Goal: Information Seeking & Learning: Get advice/opinions

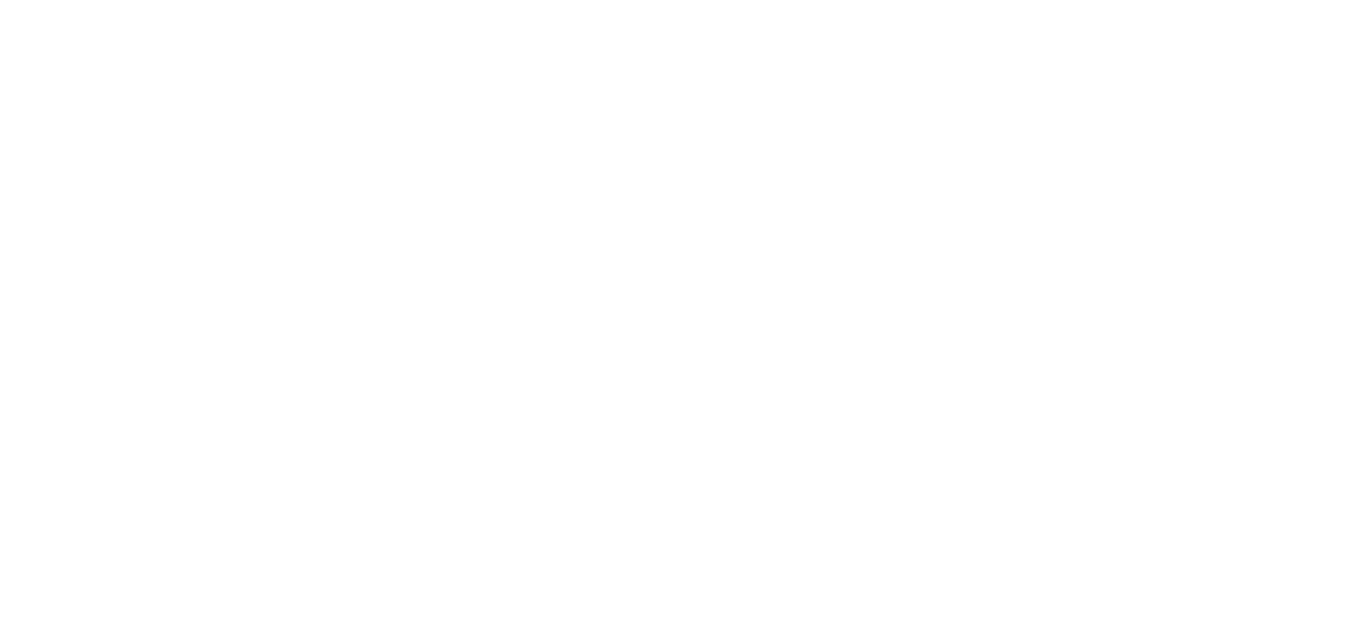
select select "FR"
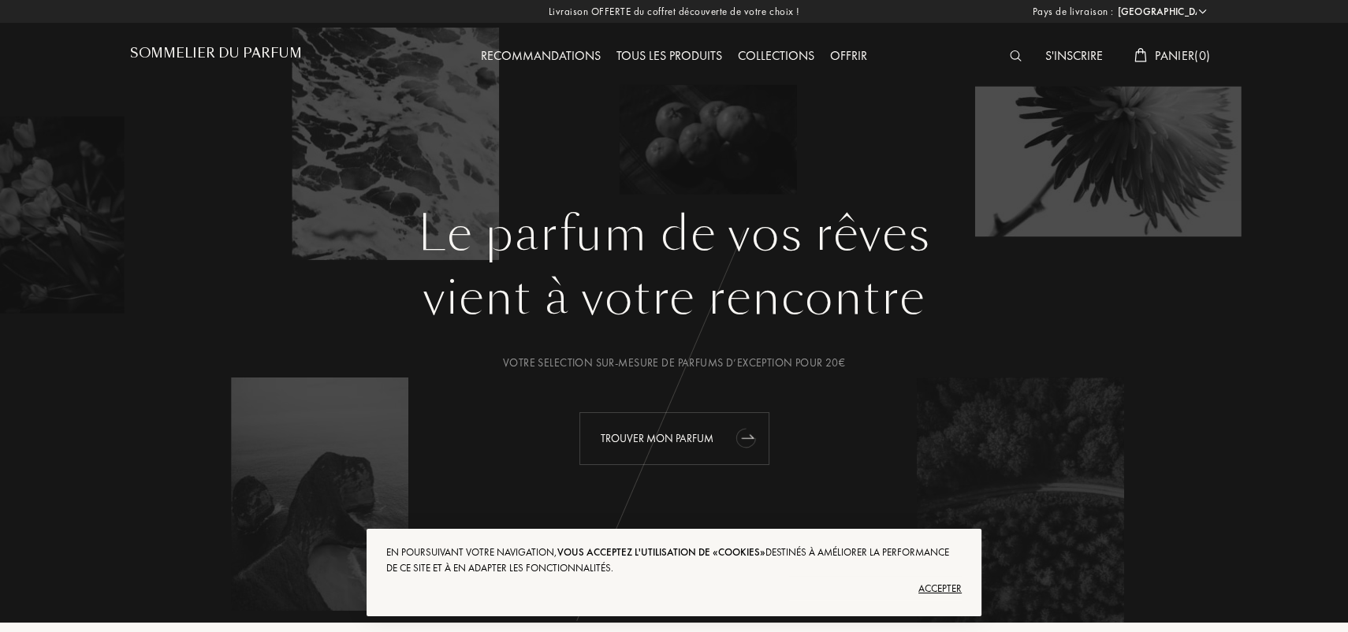
click at [741, 433] on icon "animation" at bounding box center [744, 438] width 25 height 25
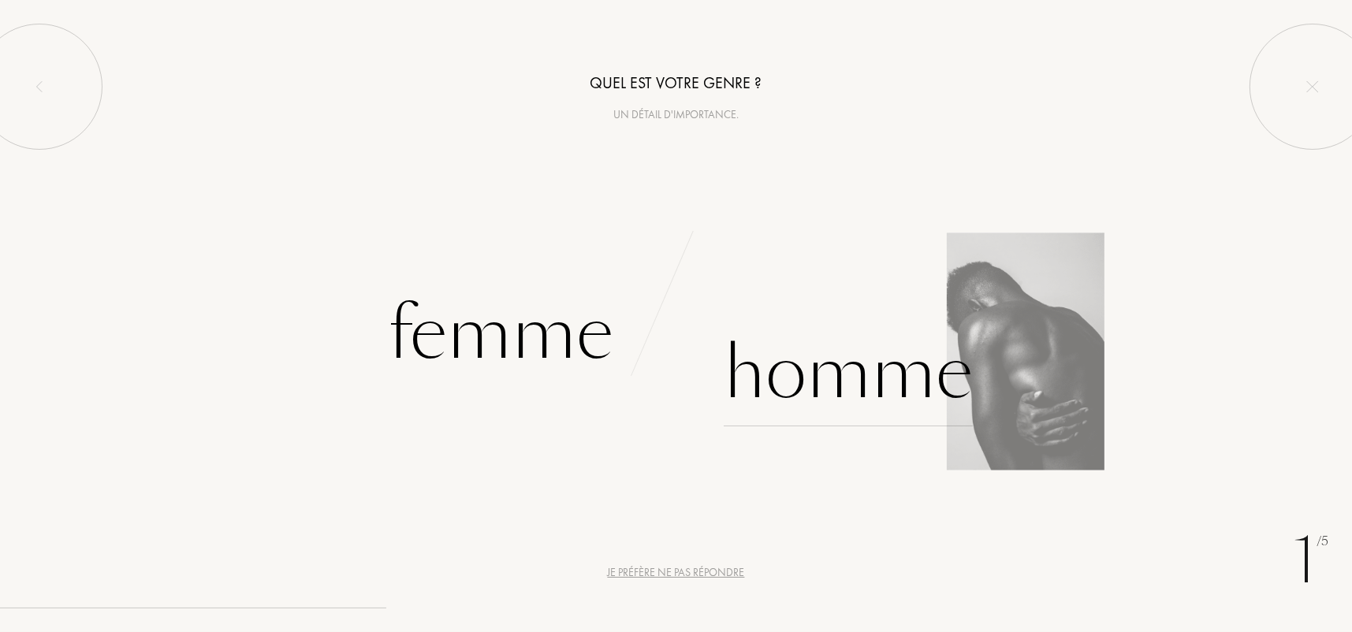
click at [872, 340] on div "Homme" at bounding box center [847, 373] width 249 height 106
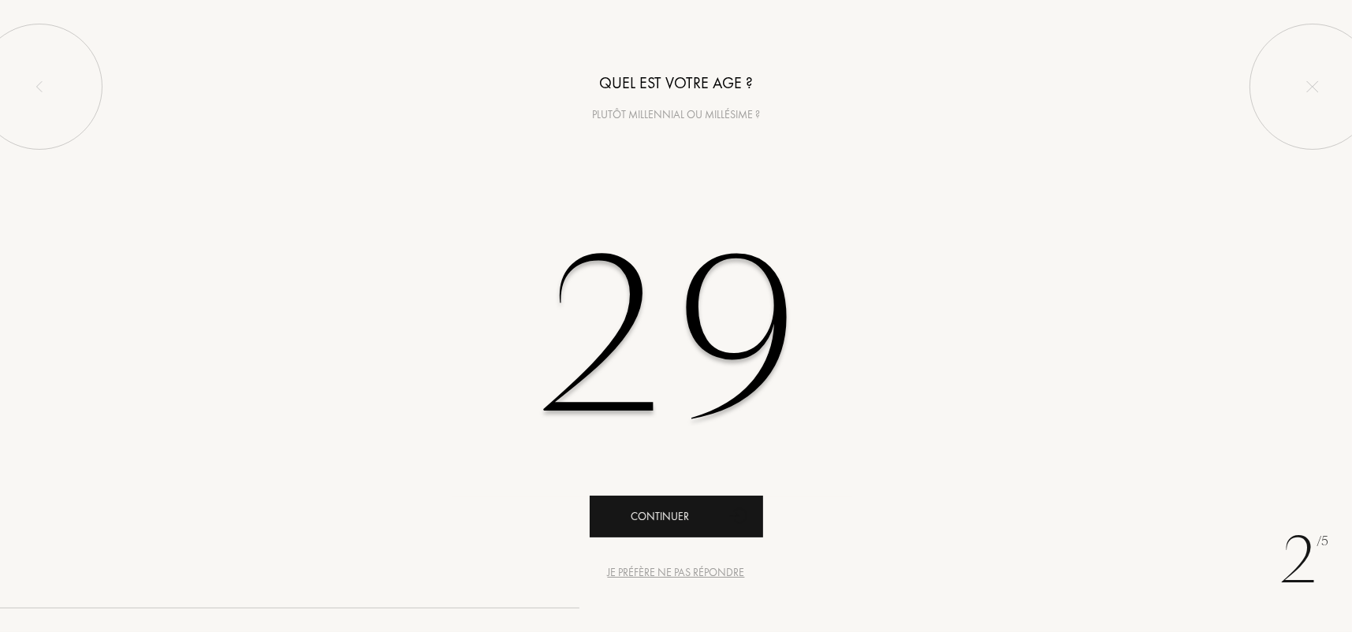
type input "29"
click at [725, 509] on icon "animation" at bounding box center [740, 516] width 32 height 32
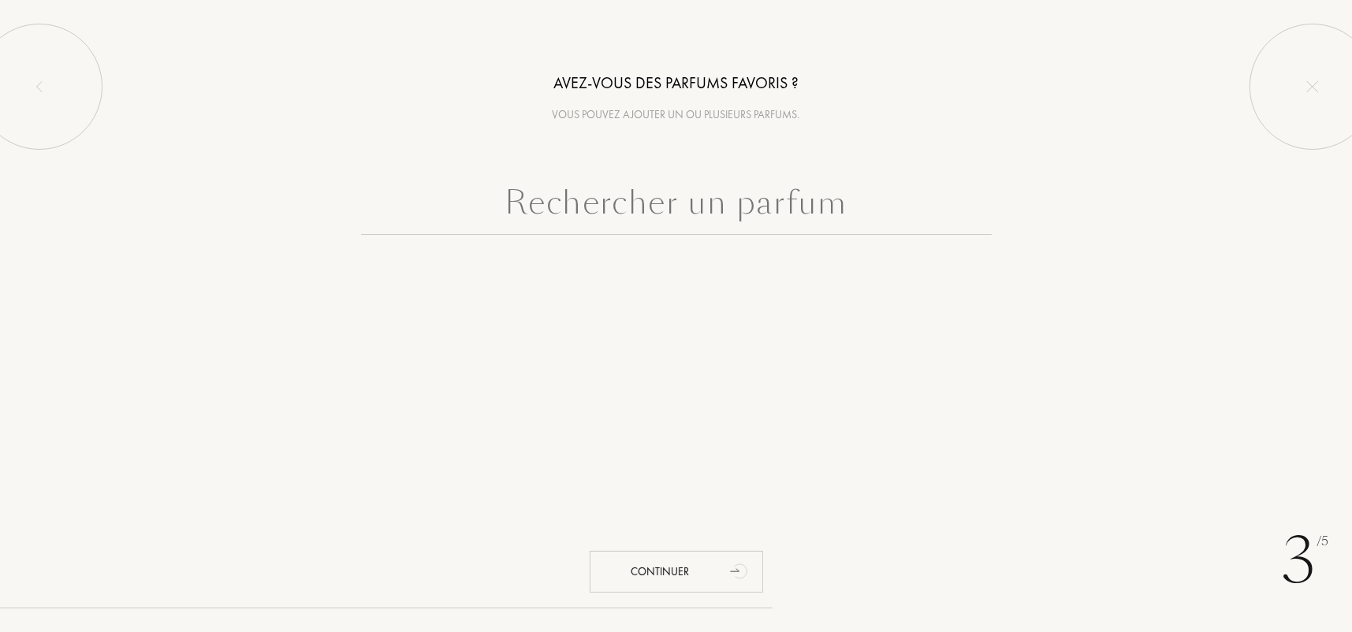
click at [619, 206] on input "text" at bounding box center [676, 206] width 630 height 57
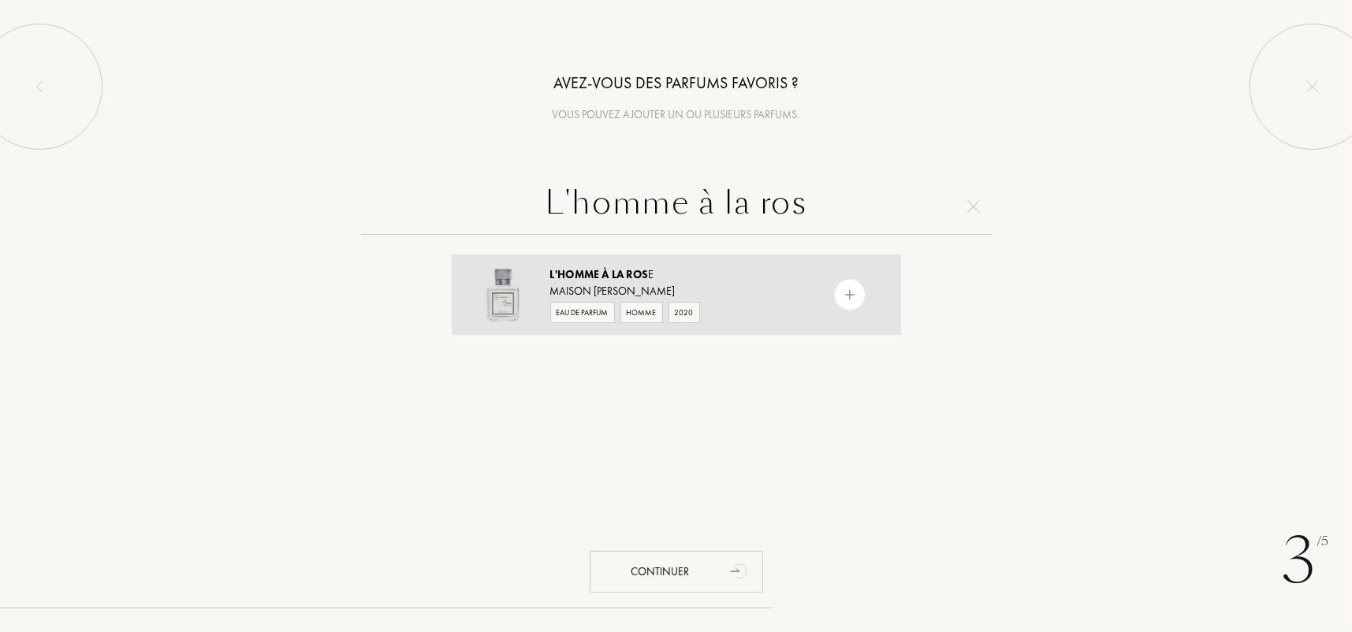
type input "L'homme à la ros"
click at [816, 285] on div "L'Homme À la Ros e Maison Francis Kurkdjian Eau de Parfum Homme 2020" at bounding box center [676, 295] width 449 height 80
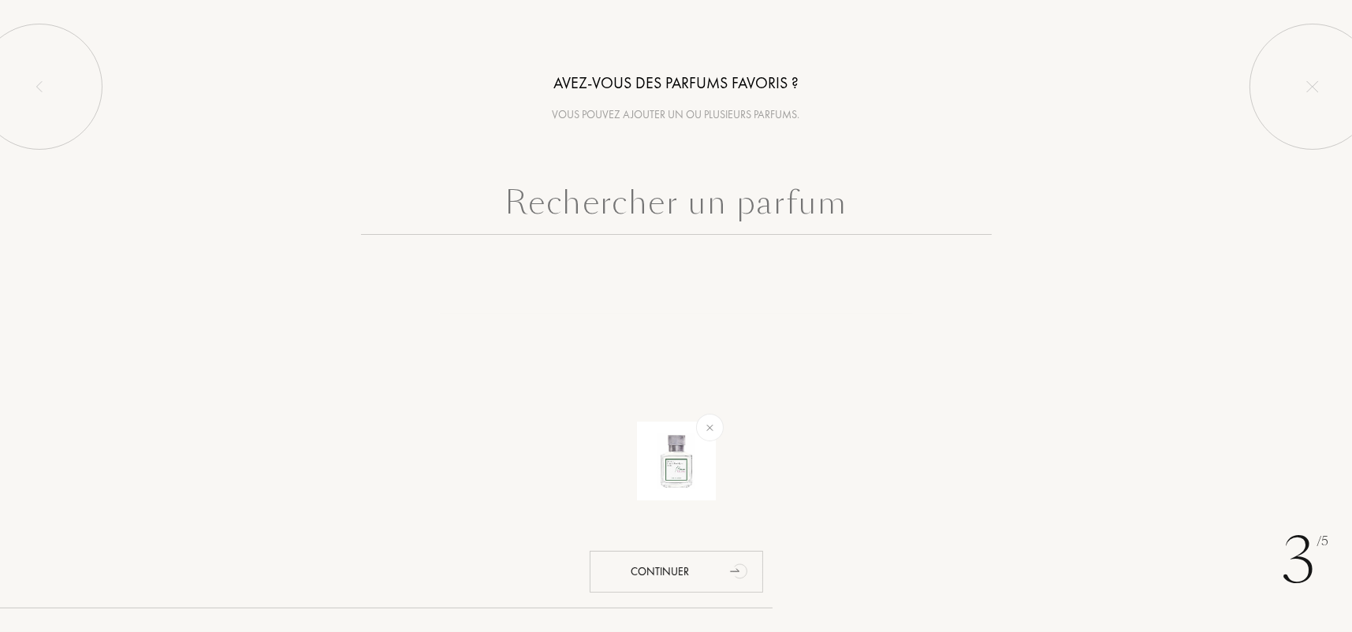
click at [705, 224] on input "text" at bounding box center [676, 206] width 630 height 57
type input "O"
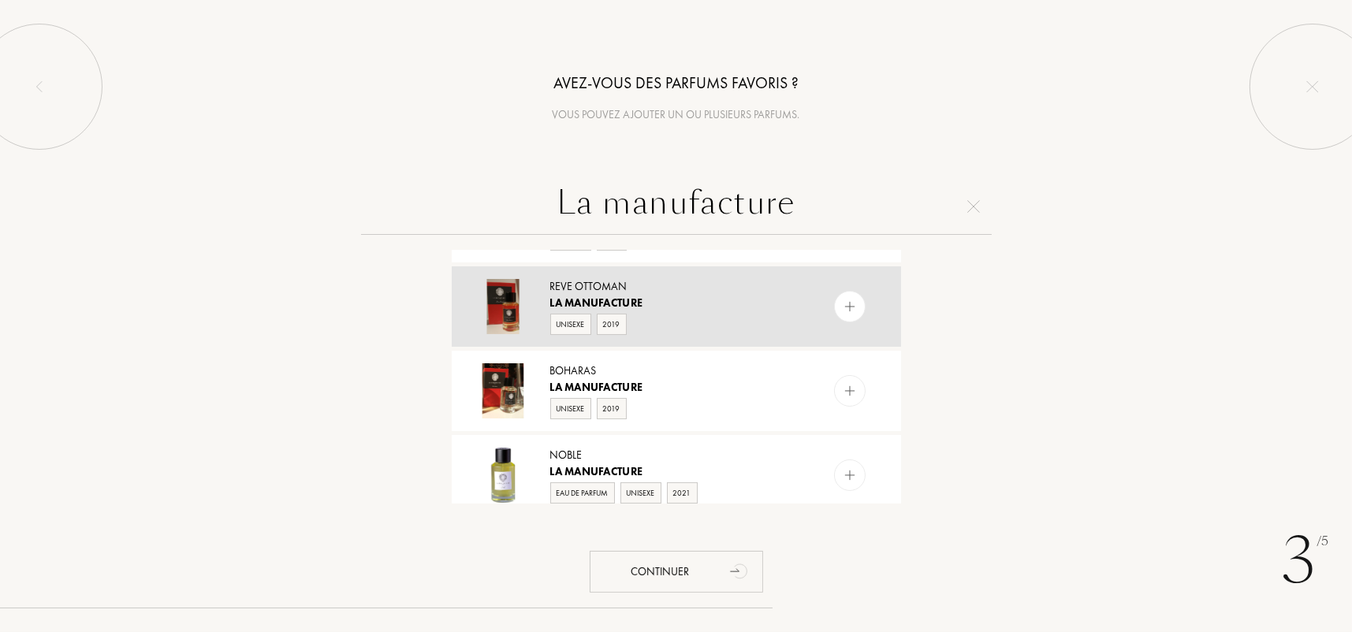
scroll to position [158, 0]
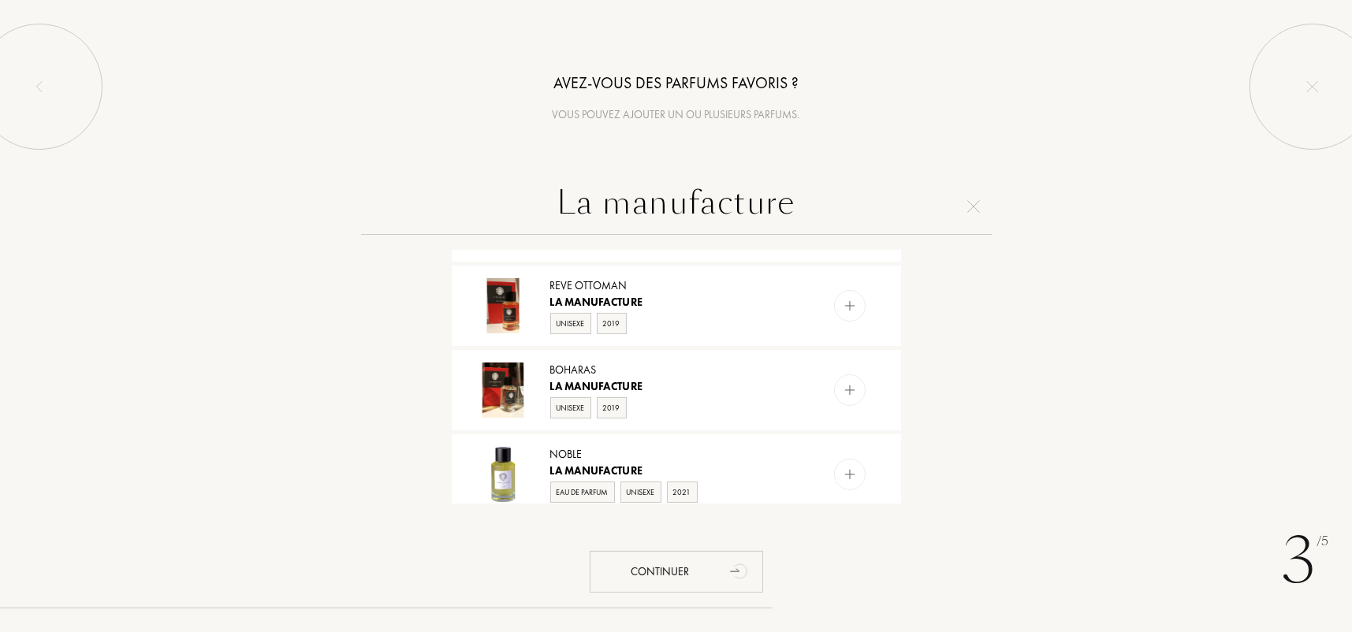
drag, startPoint x: 692, startPoint y: 214, endPoint x: 430, endPoint y: 214, distance: 262.4
click at [430, 214] on input "La manufacture" at bounding box center [676, 206] width 630 height 57
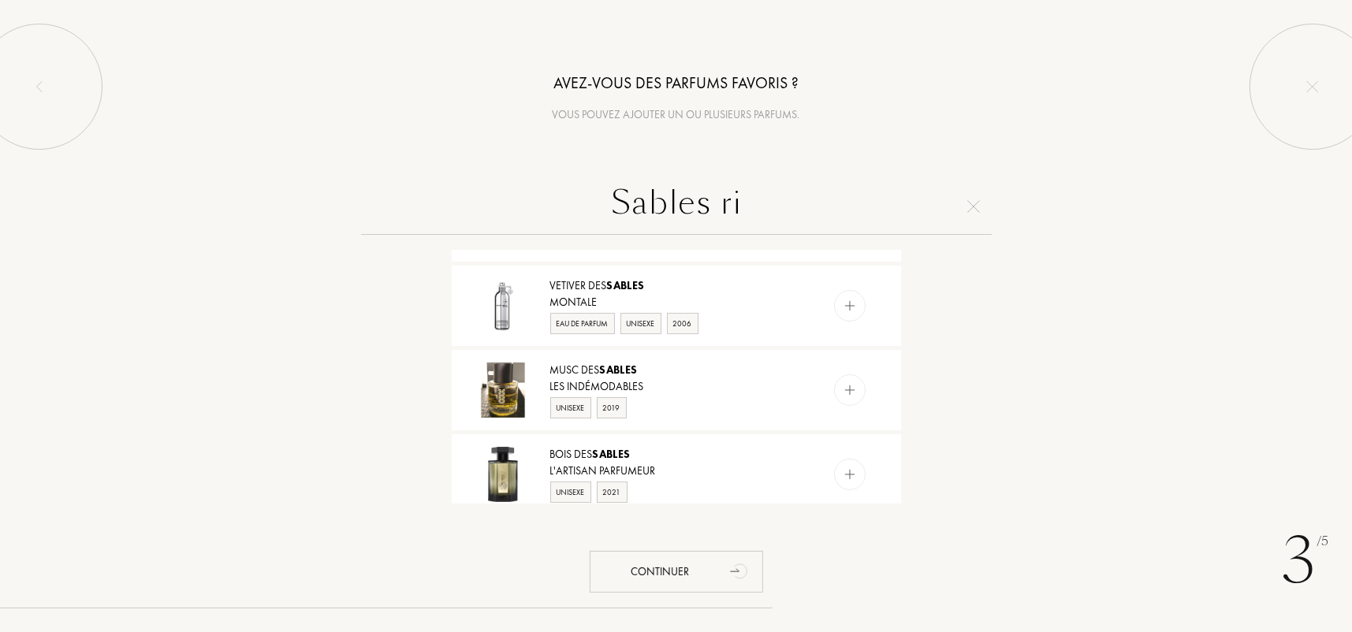
scroll to position [0, 0]
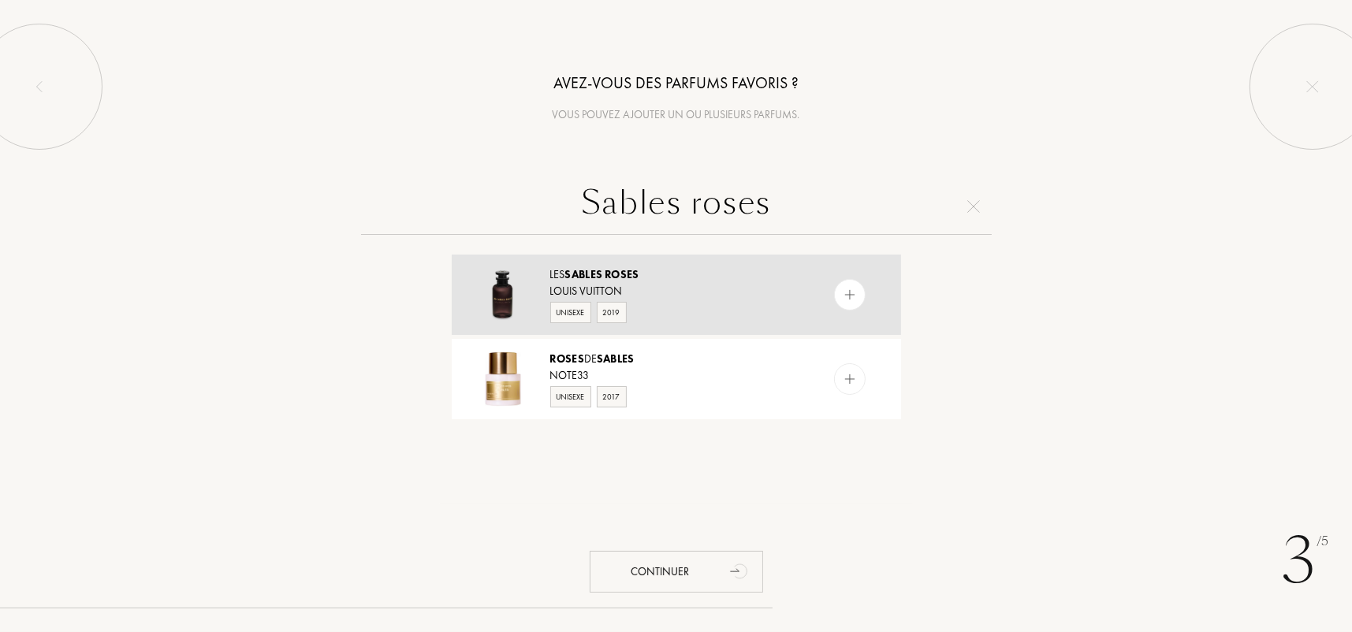
type input "Sables roses"
click at [858, 293] on div at bounding box center [850, 295] width 32 height 32
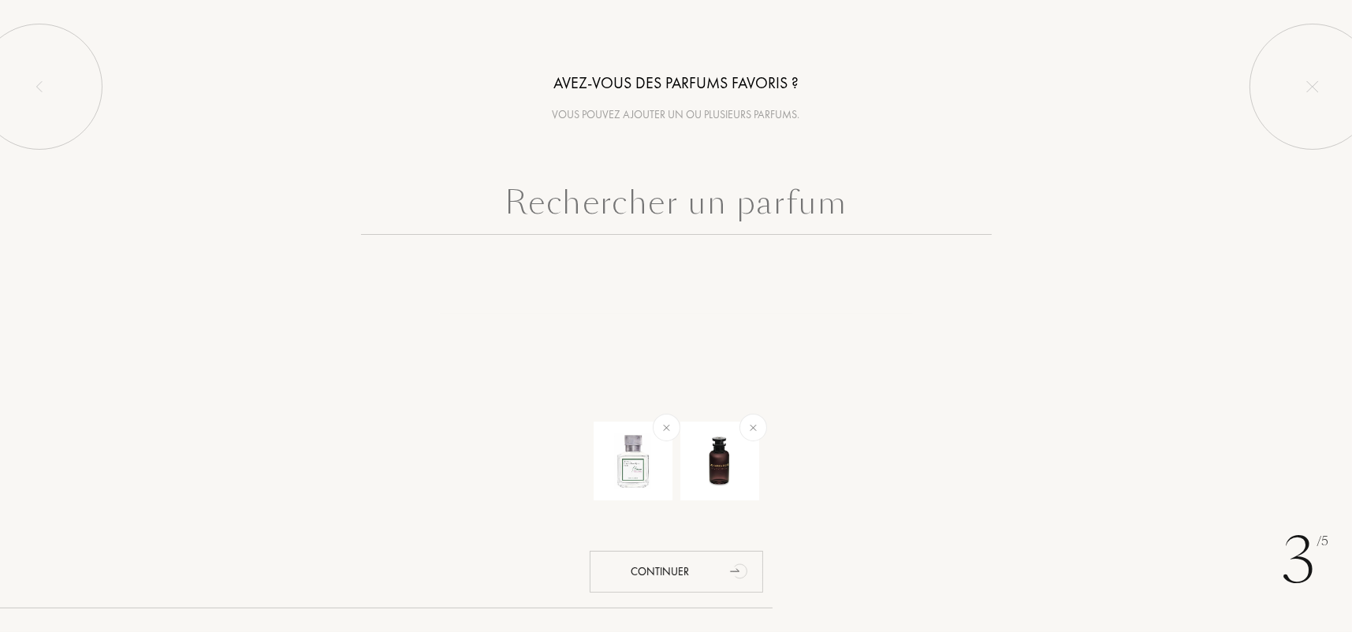
click at [777, 221] on input "text" at bounding box center [676, 206] width 630 height 57
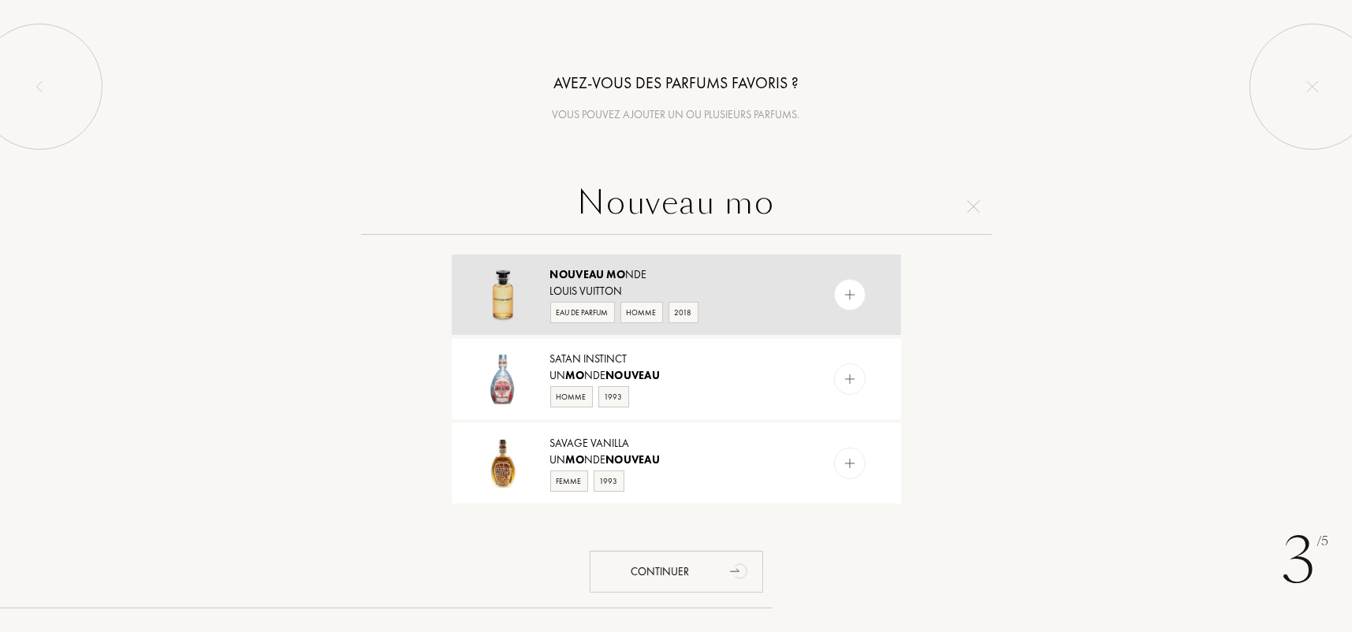
type input "Nouveau mo"
click at [857, 292] on div at bounding box center [850, 295] width 32 height 32
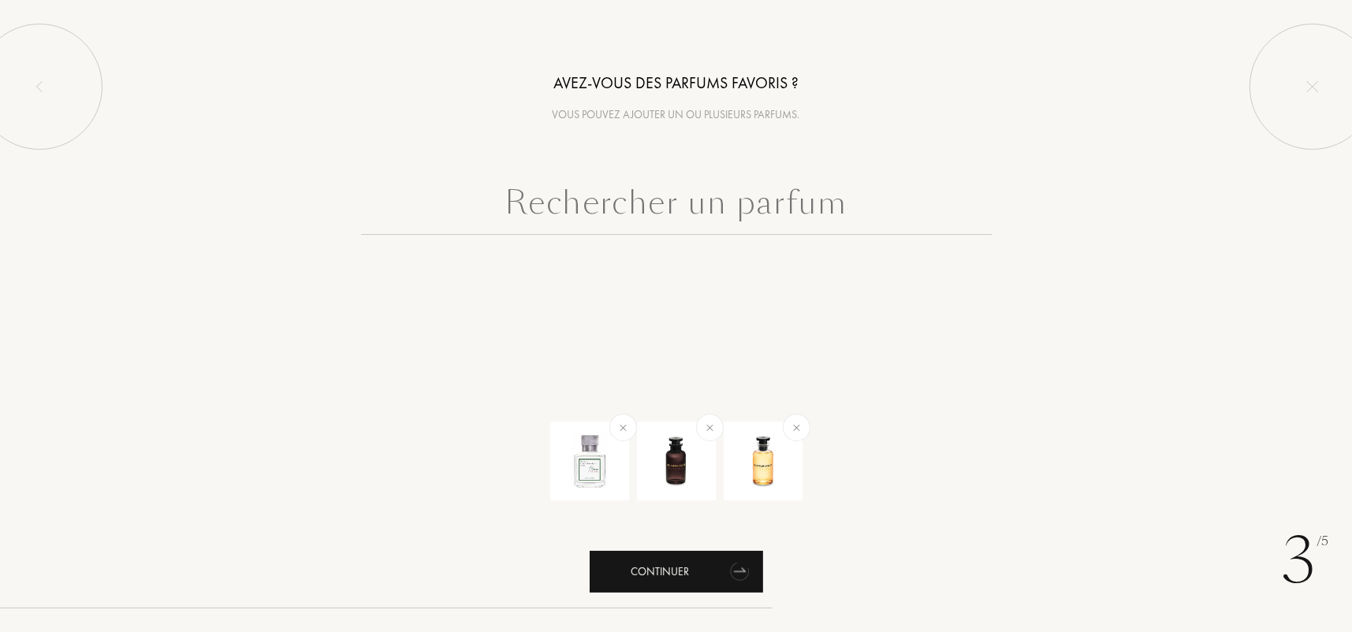
click at [745, 561] on icon "animation" at bounding box center [740, 571] width 32 height 32
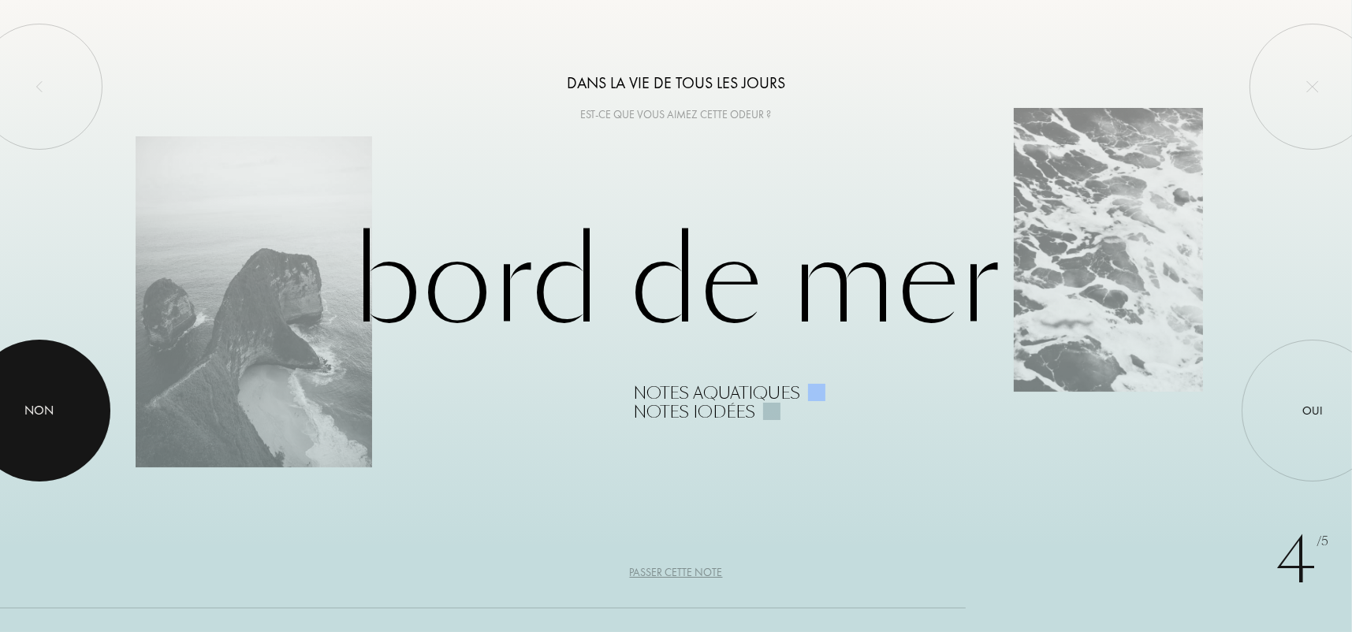
click at [46, 444] on div at bounding box center [39, 411] width 142 height 142
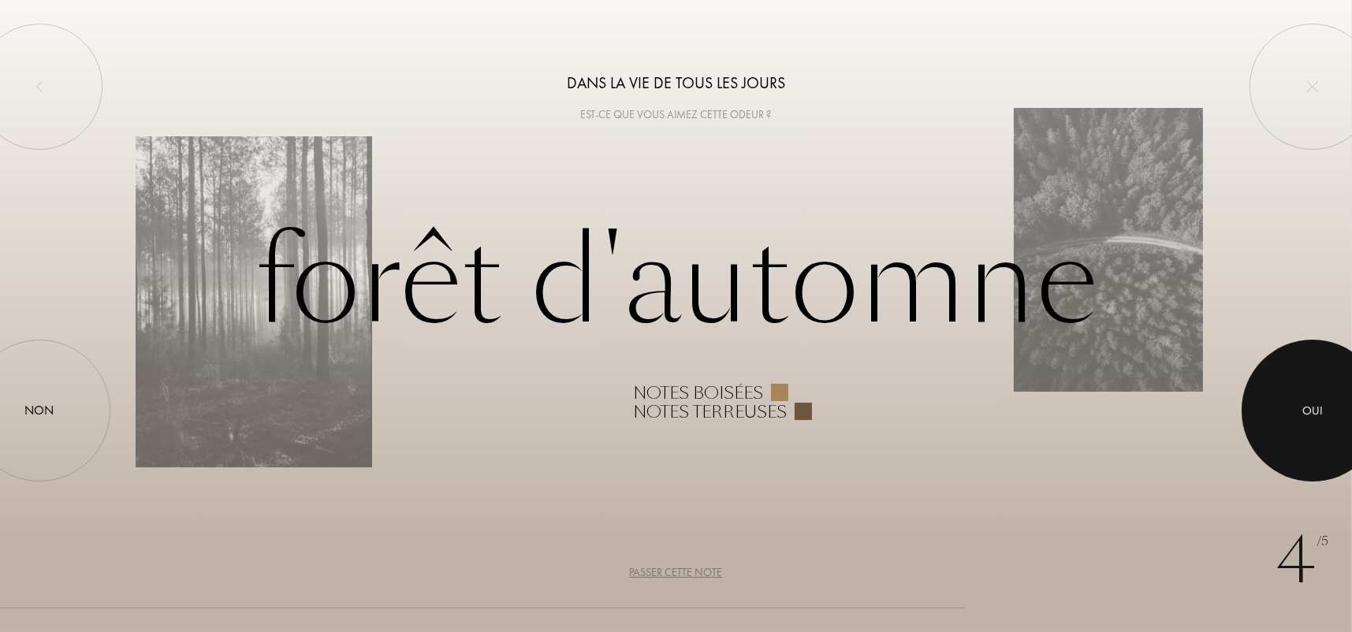
click at [1284, 366] on div at bounding box center [1312, 411] width 142 height 142
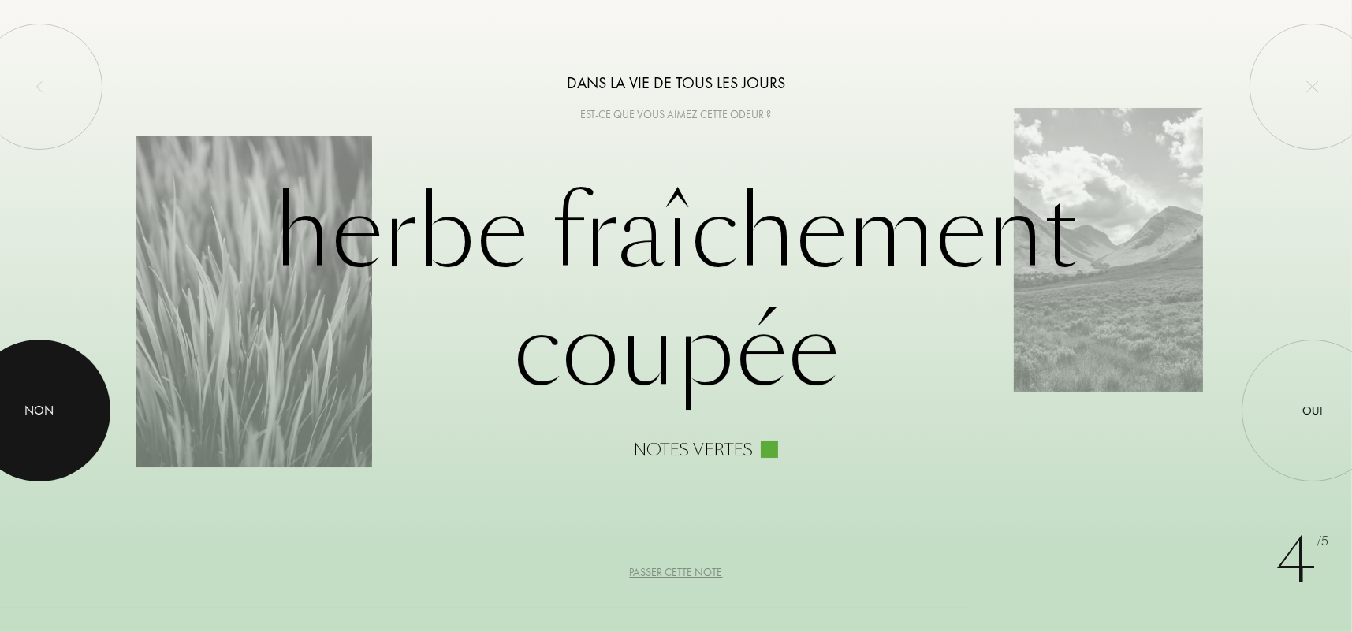
click at [9, 421] on div at bounding box center [39, 411] width 142 height 142
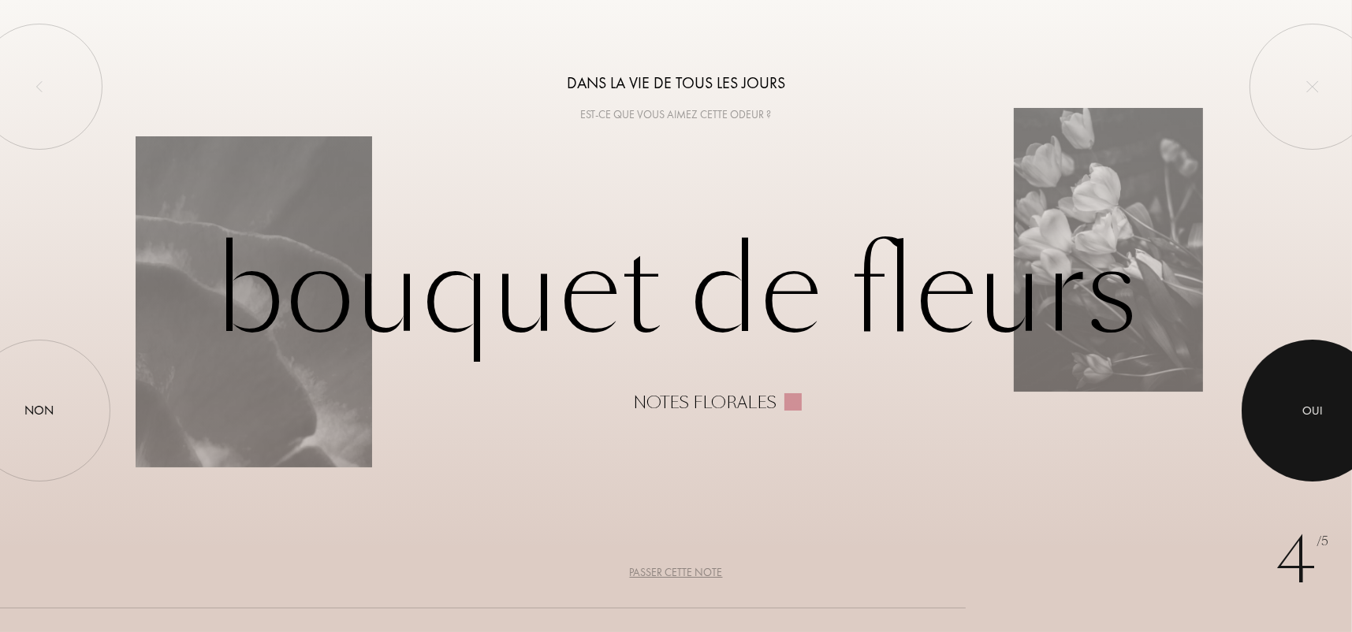
click at [1332, 409] on div at bounding box center [1312, 411] width 142 height 142
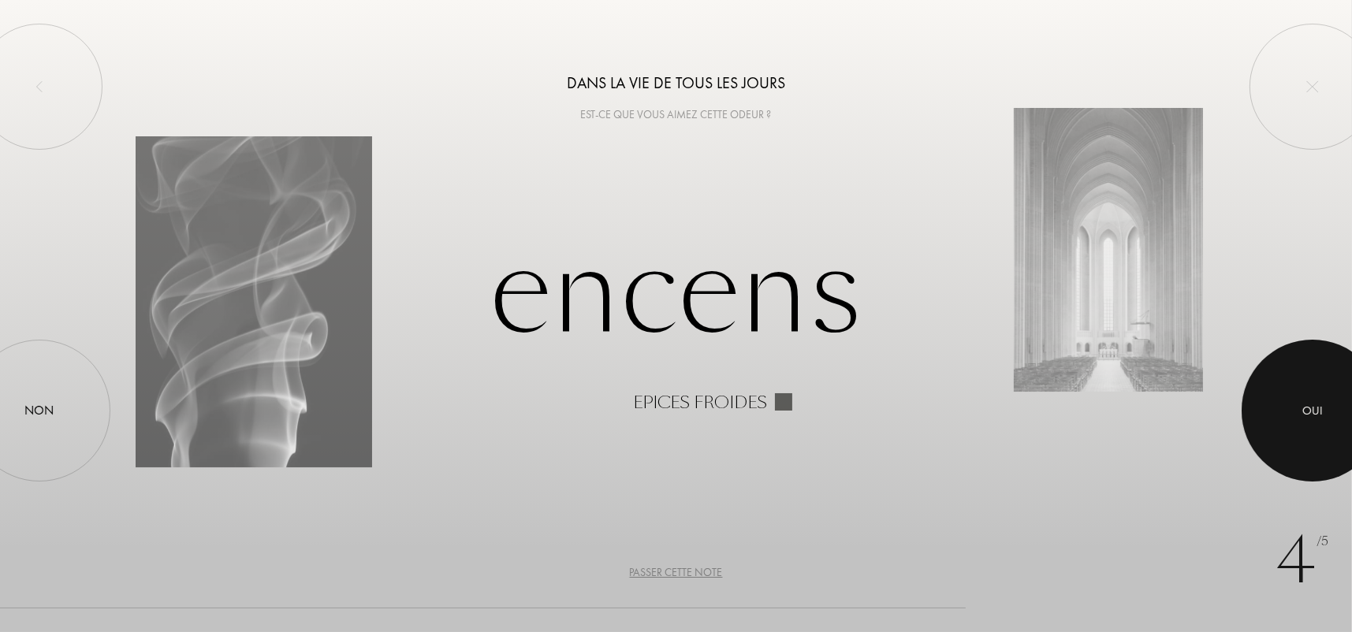
click at [1321, 411] on div "Oui" at bounding box center [1312, 411] width 20 height 18
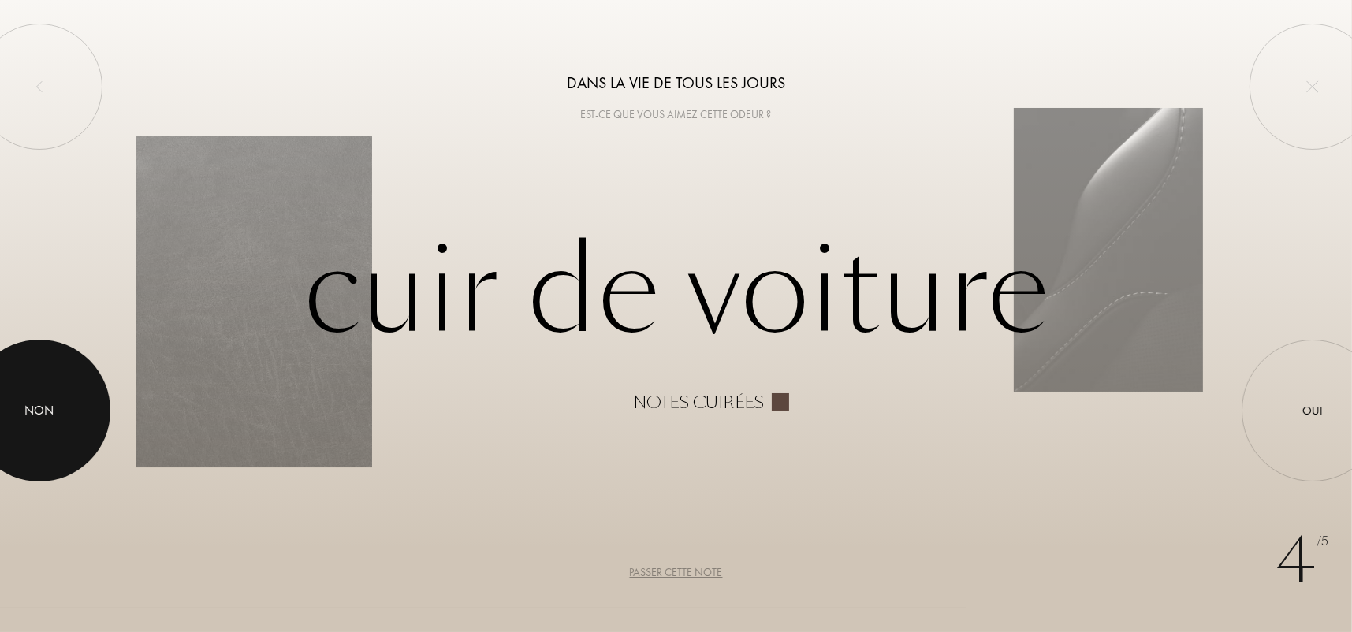
click at [62, 434] on div at bounding box center [39, 411] width 142 height 142
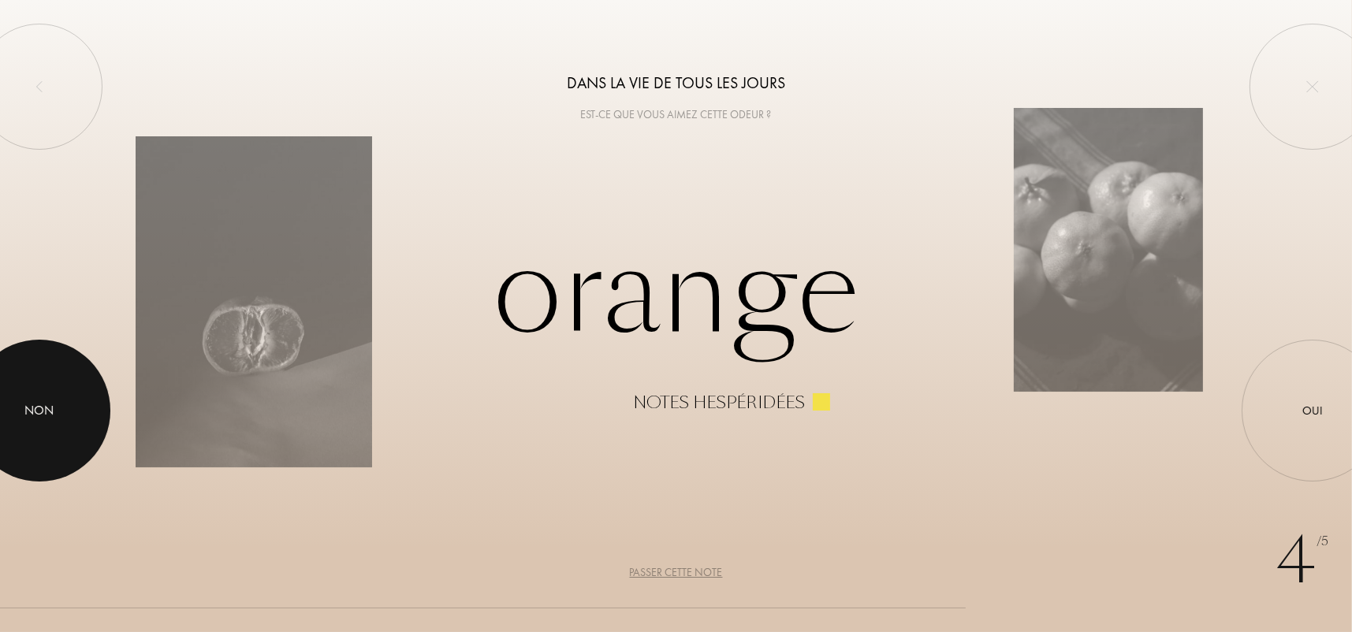
click at [59, 407] on div at bounding box center [39, 411] width 142 height 142
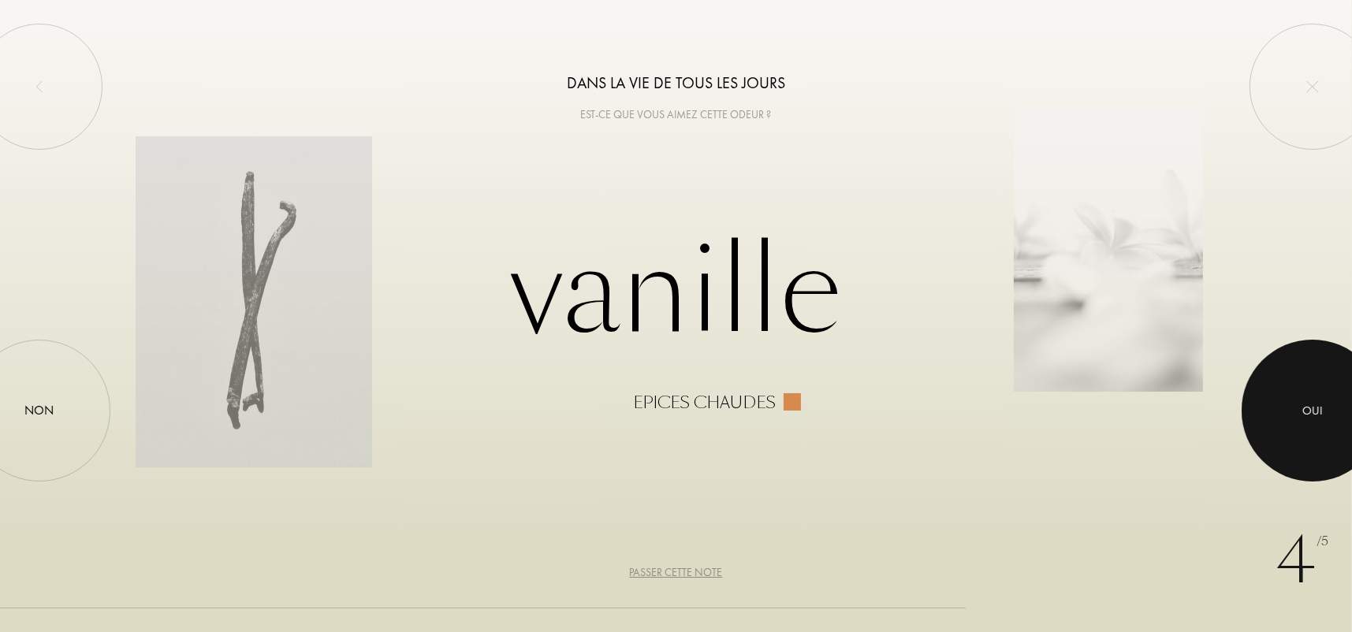
click at [1281, 379] on div "Oui" at bounding box center [1312, 411] width 142 height 142
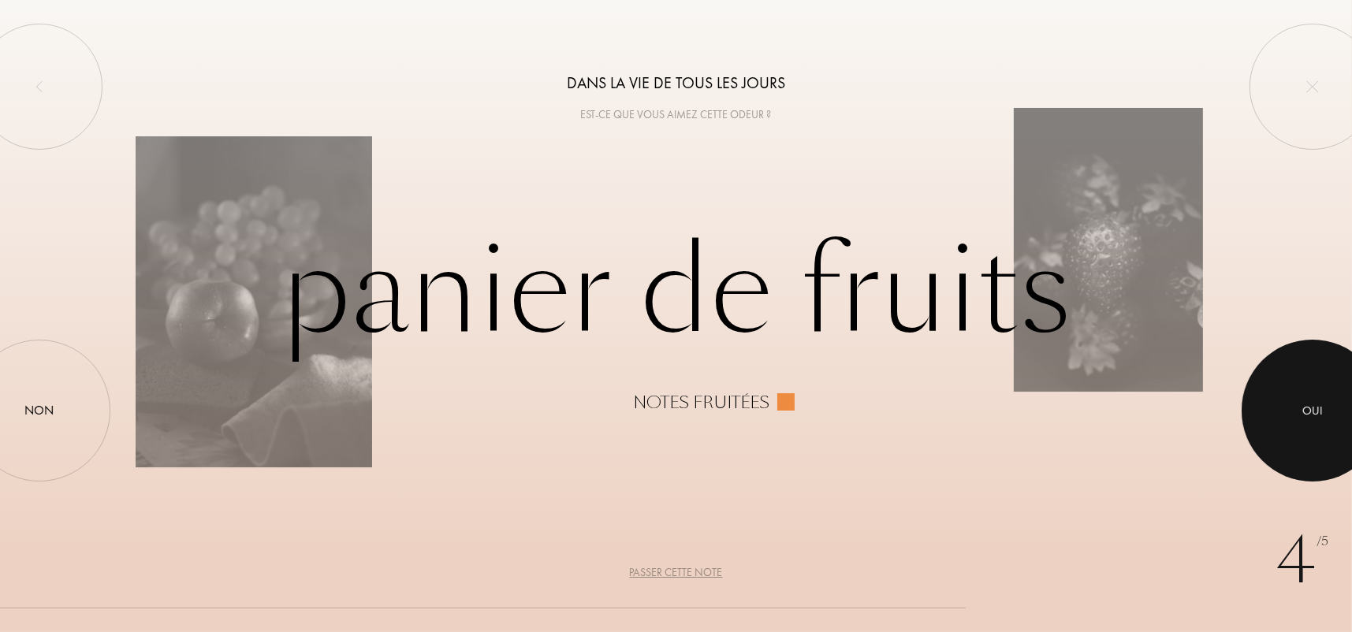
click at [1263, 383] on div at bounding box center [1312, 411] width 142 height 142
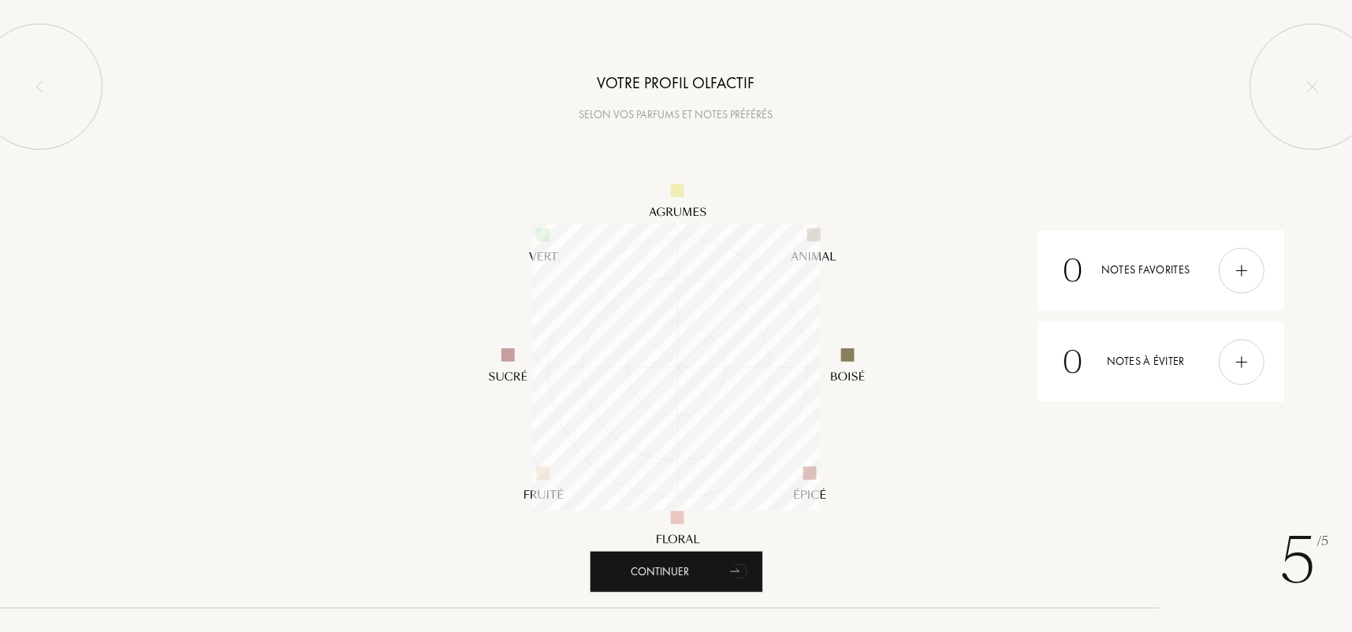
scroll to position [288, 288]
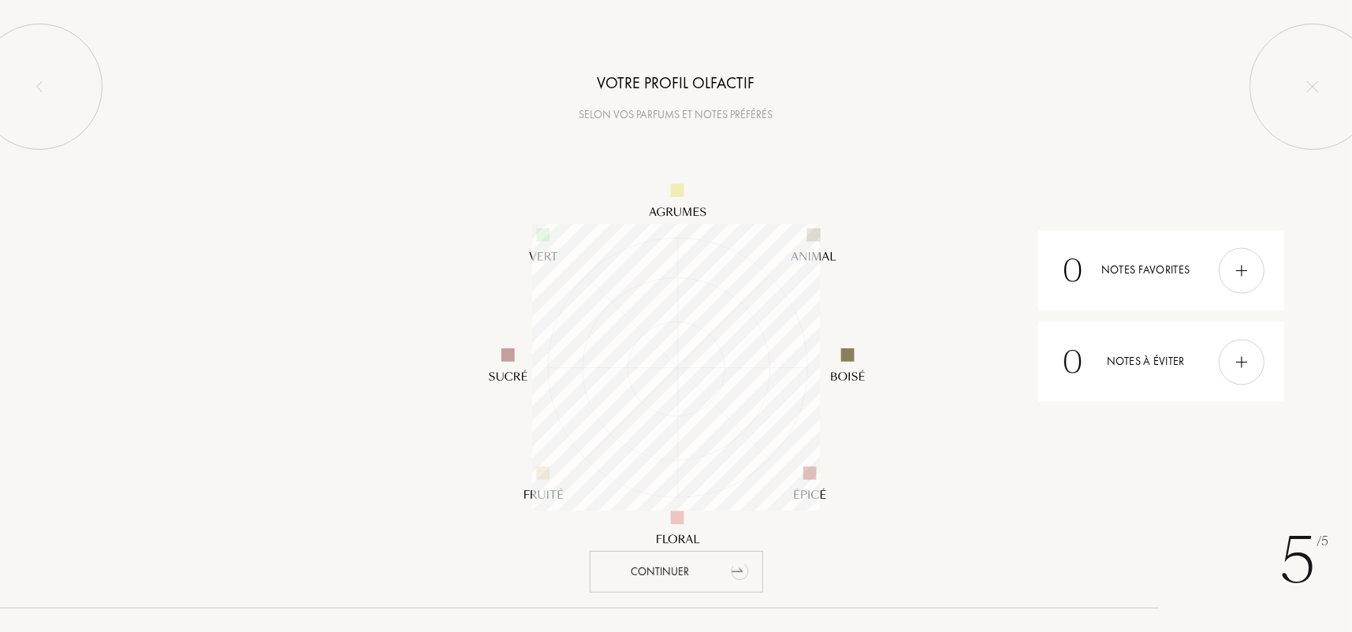
click at [738, 566] on icon "animation" at bounding box center [739, 573] width 17 height 16
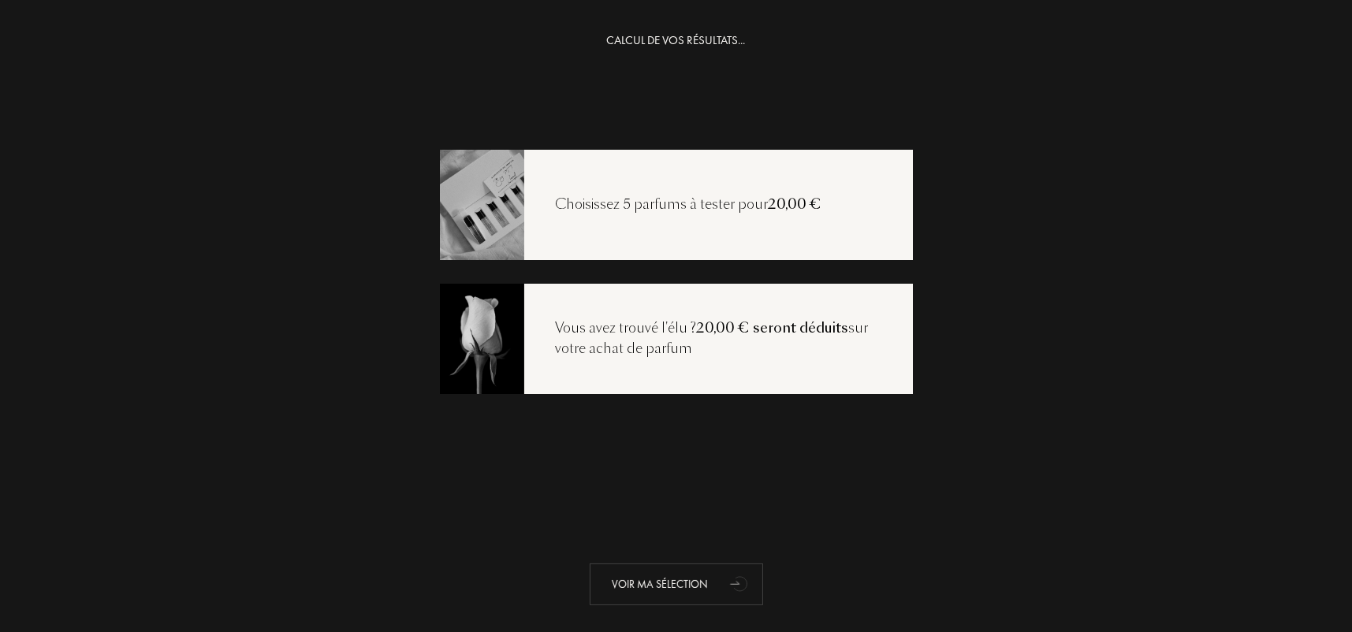
click at [699, 582] on div "Voir ma sélection" at bounding box center [676, 584] width 173 height 42
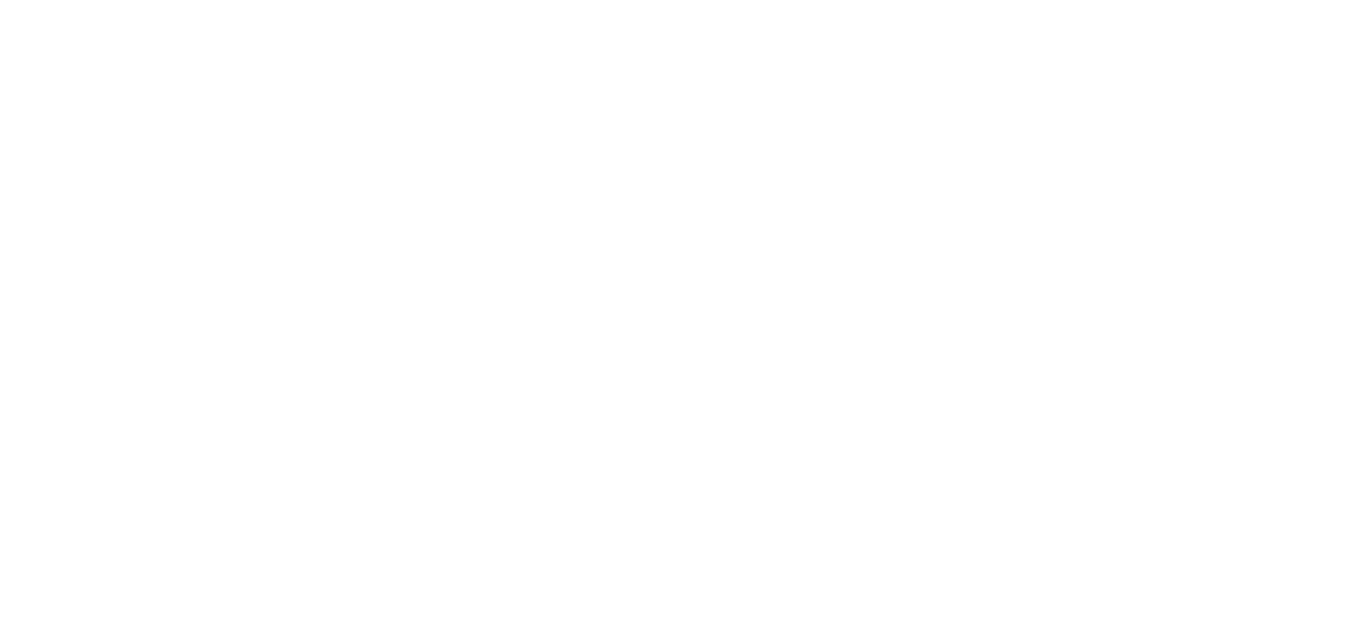
click at [0, 0] on html at bounding box center [0, 0] width 0 height 0
select select "FR"
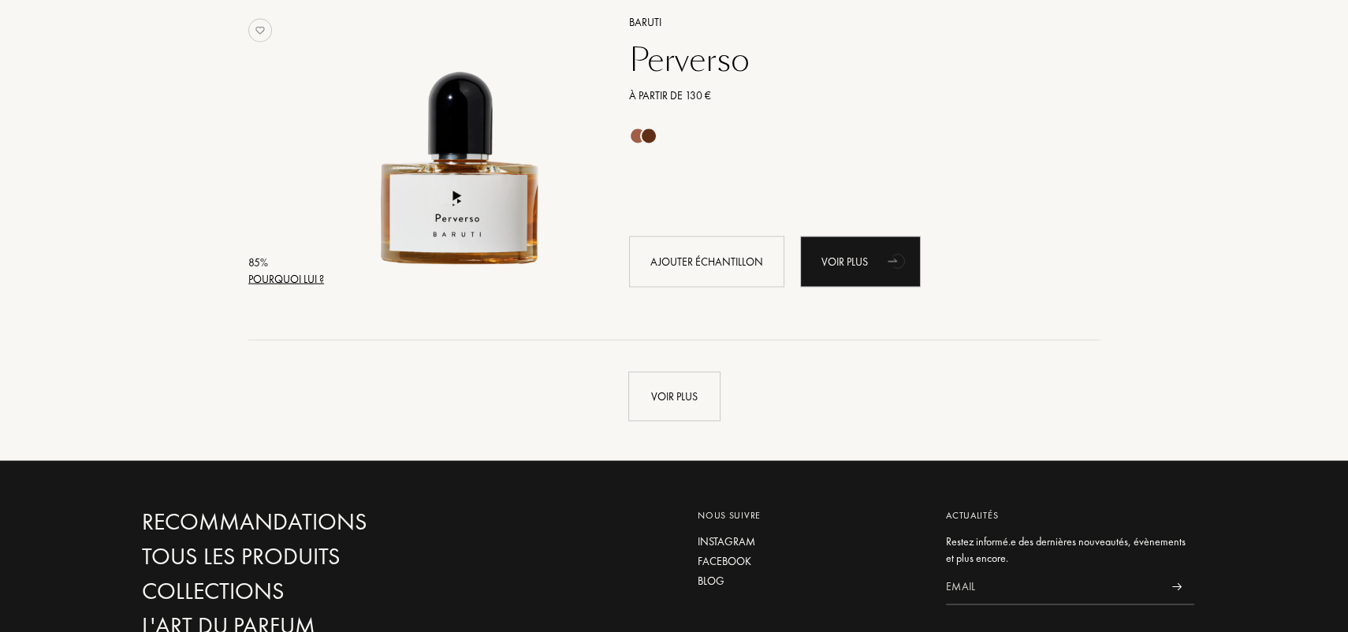
scroll to position [3783, 0]
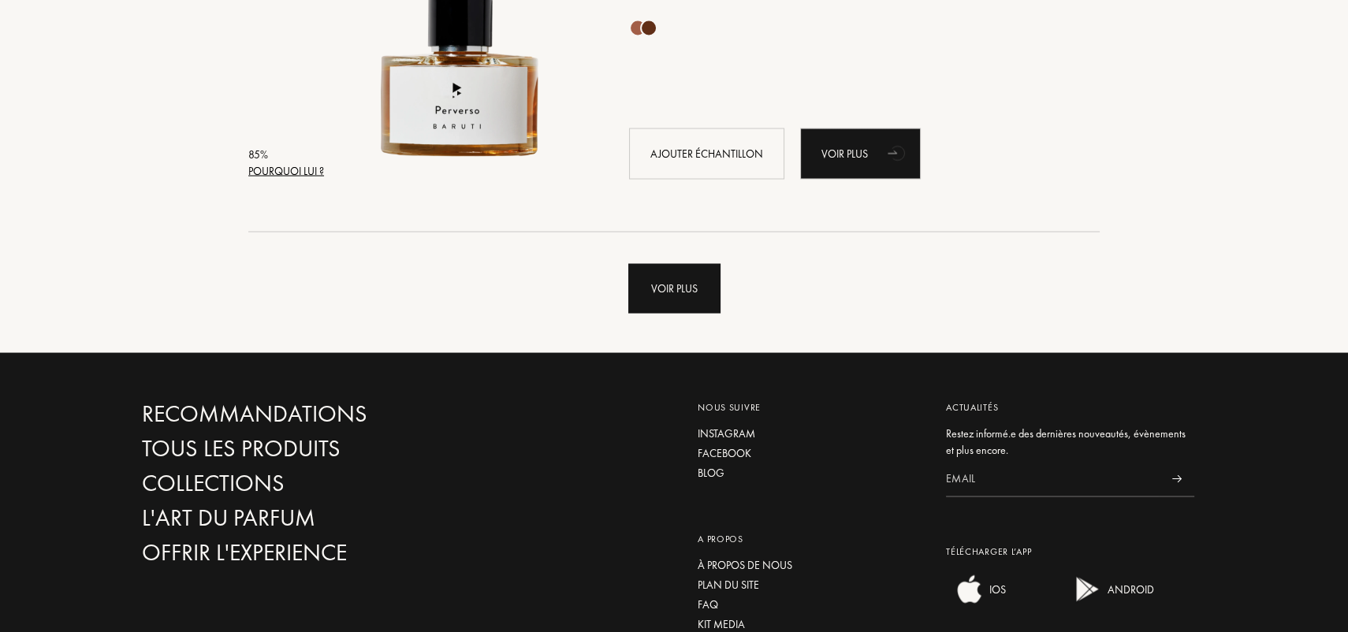
click at [691, 298] on div "Voir plus" at bounding box center [674, 289] width 92 height 50
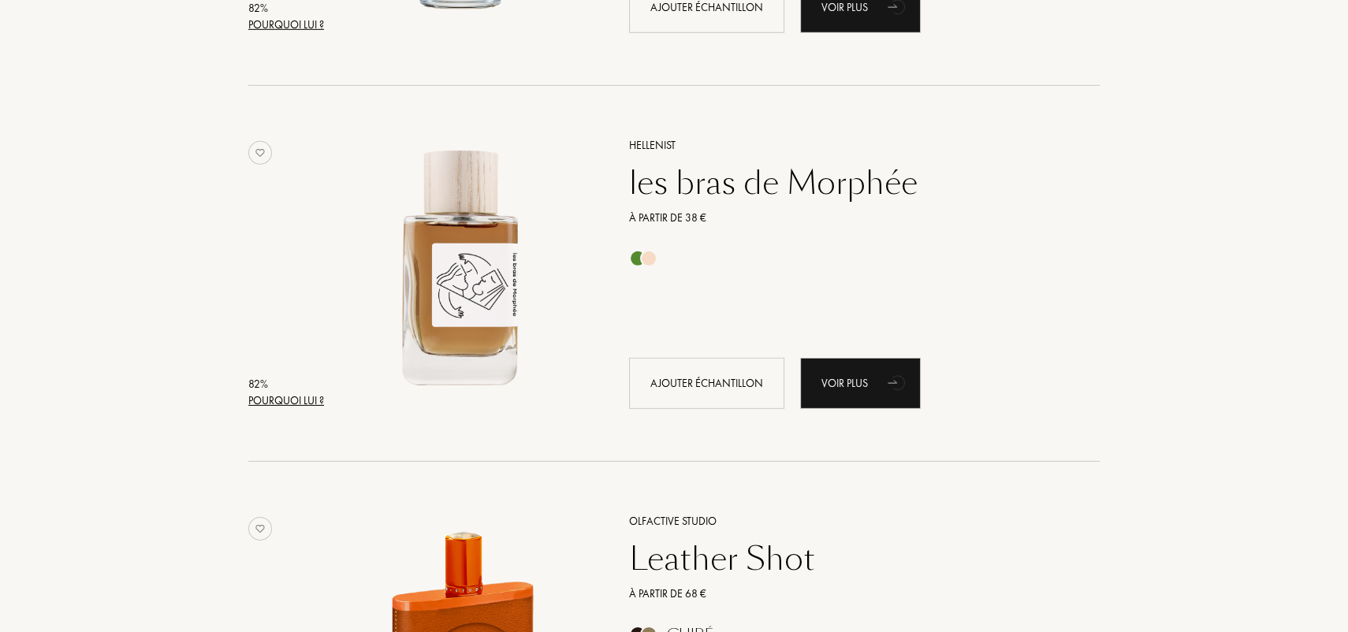
scroll to position [6226, 0]
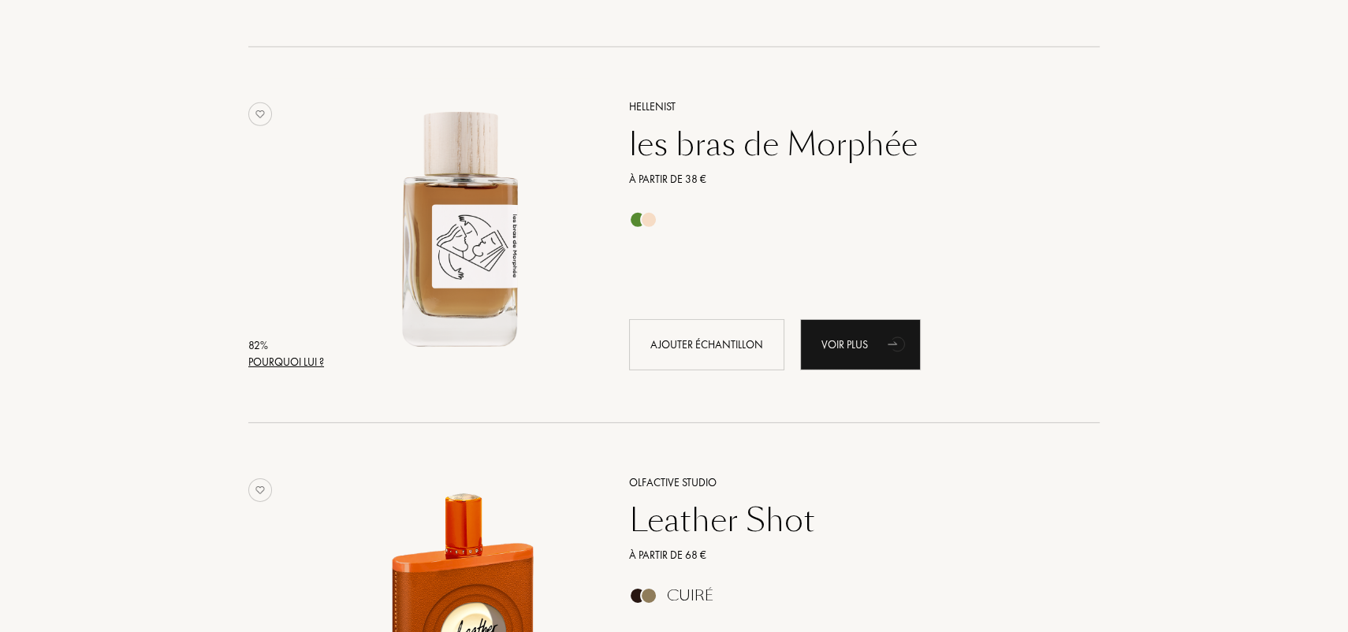
drag, startPoint x: 1036, startPoint y: 531, endPoint x: 1010, endPoint y: 181, distance: 350.9
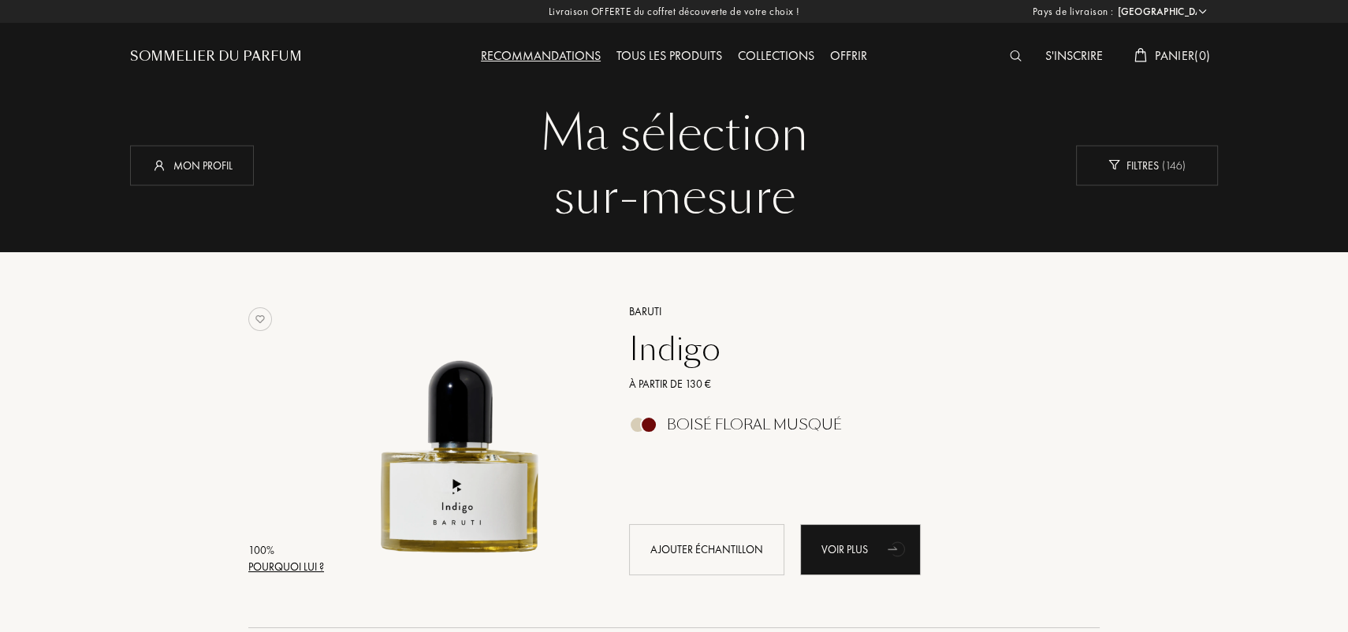
scroll to position [56, 0]
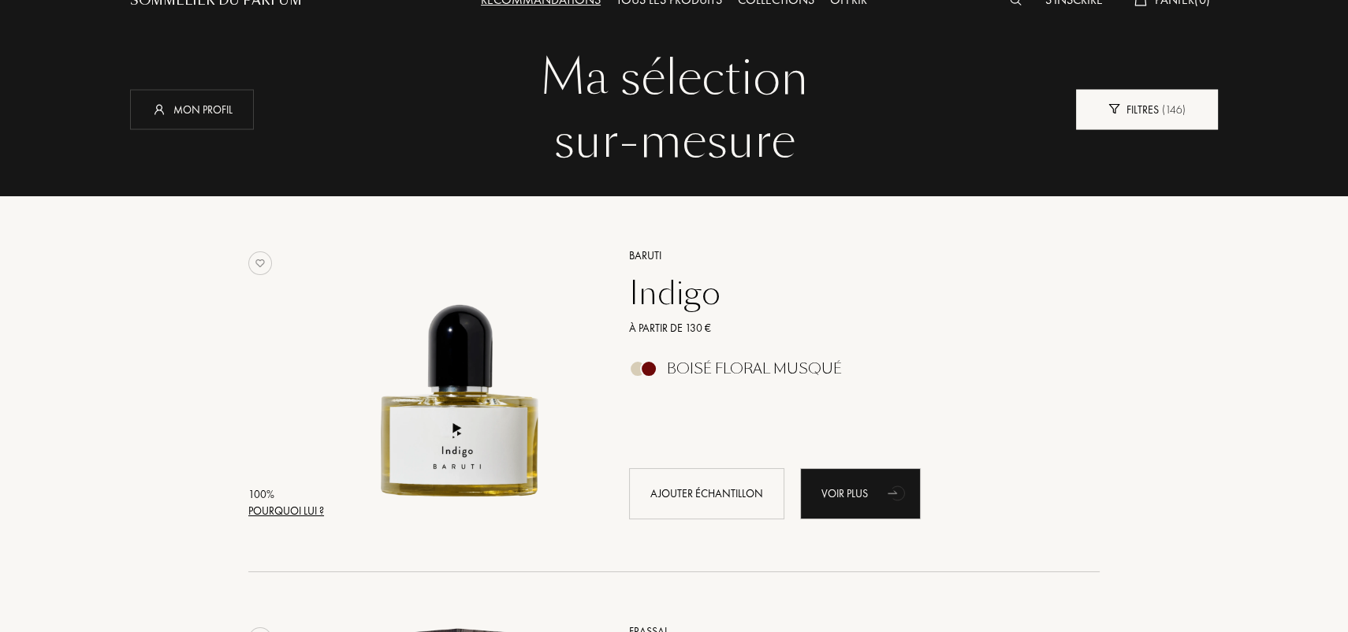
click at [1168, 97] on div "Filtres ( 146 )" at bounding box center [1147, 109] width 142 height 40
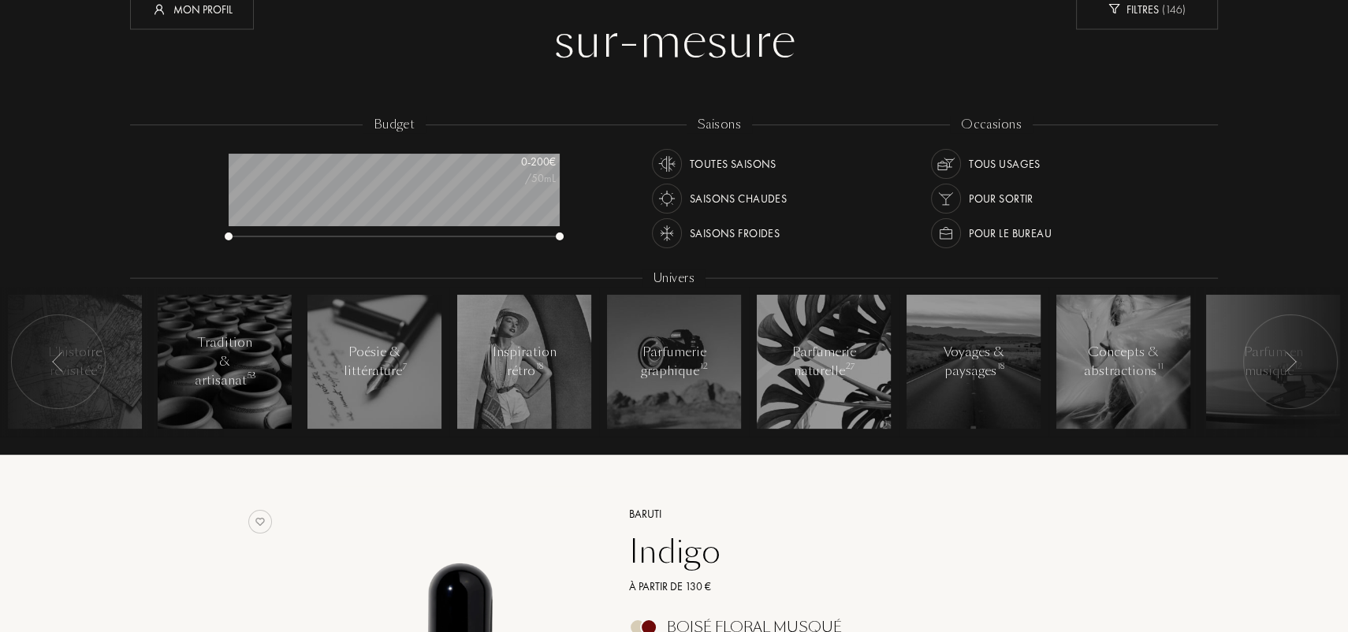
scroll to position [135, 0]
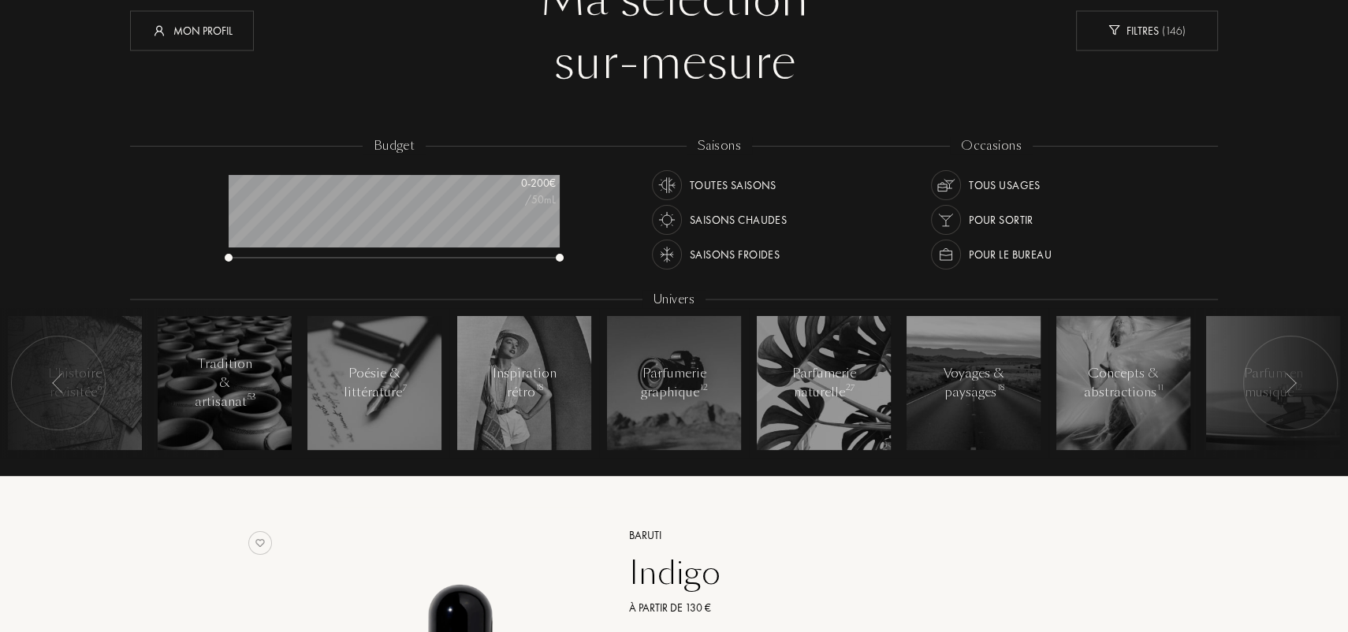
click at [1311, 381] on div at bounding box center [1290, 383] width 95 height 95
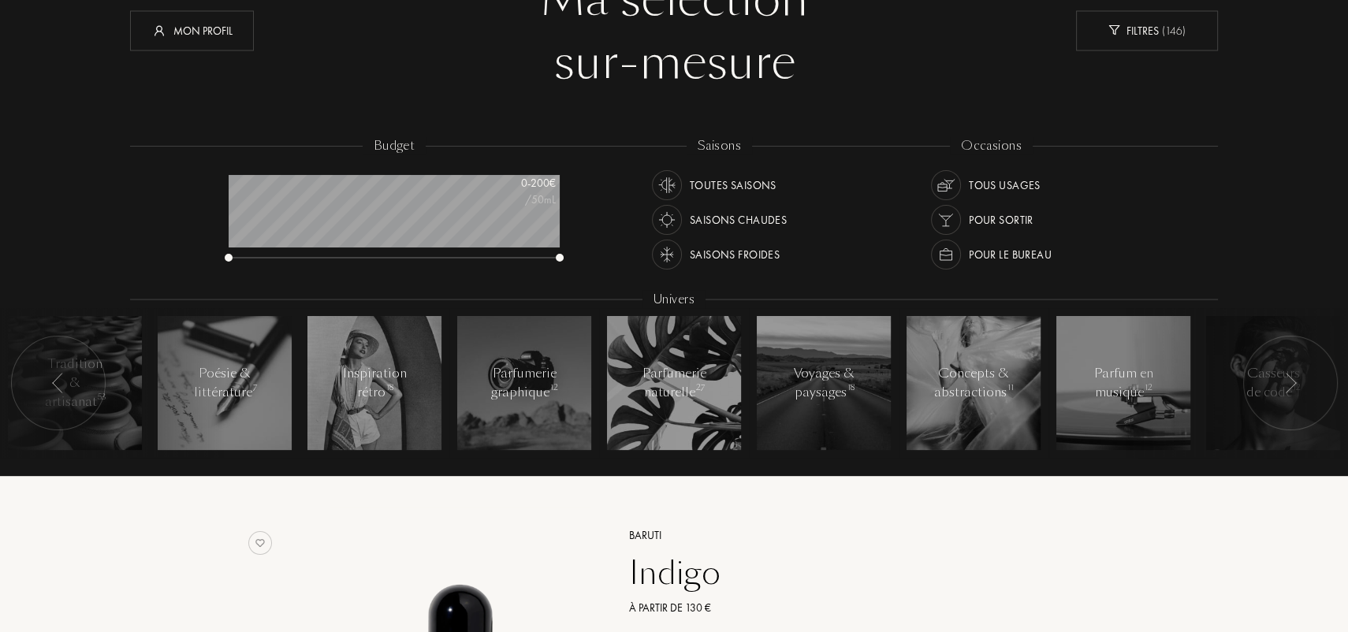
click at [1311, 381] on div at bounding box center [1290, 383] width 95 height 95
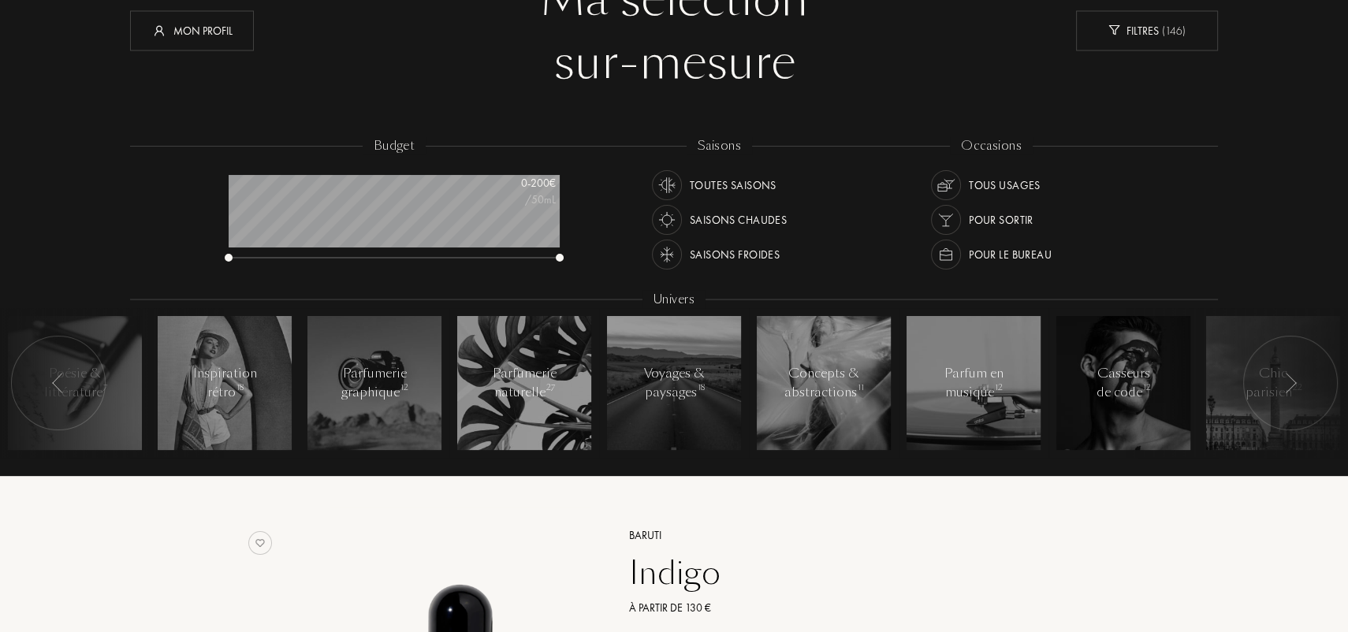
click at [1311, 381] on div at bounding box center [1290, 383] width 95 height 95
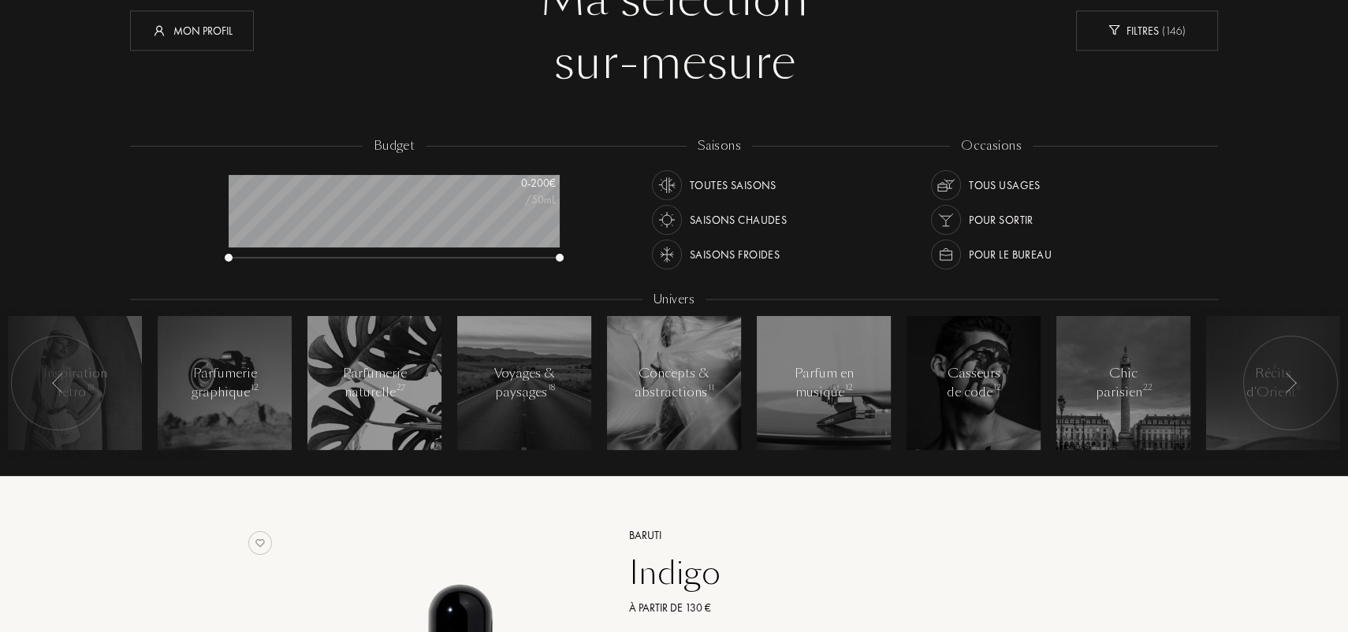
click at [1311, 381] on div at bounding box center [1290, 383] width 95 height 95
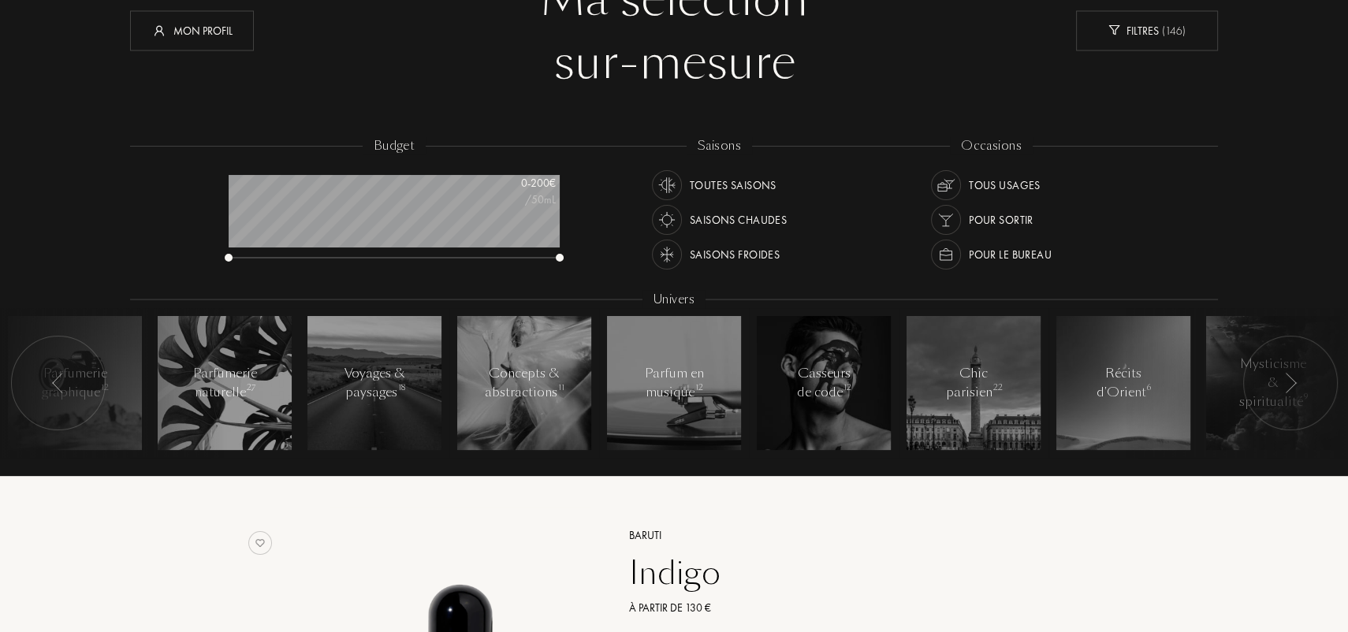
click at [1311, 381] on div at bounding box center [1290, 383] width 95 height 95
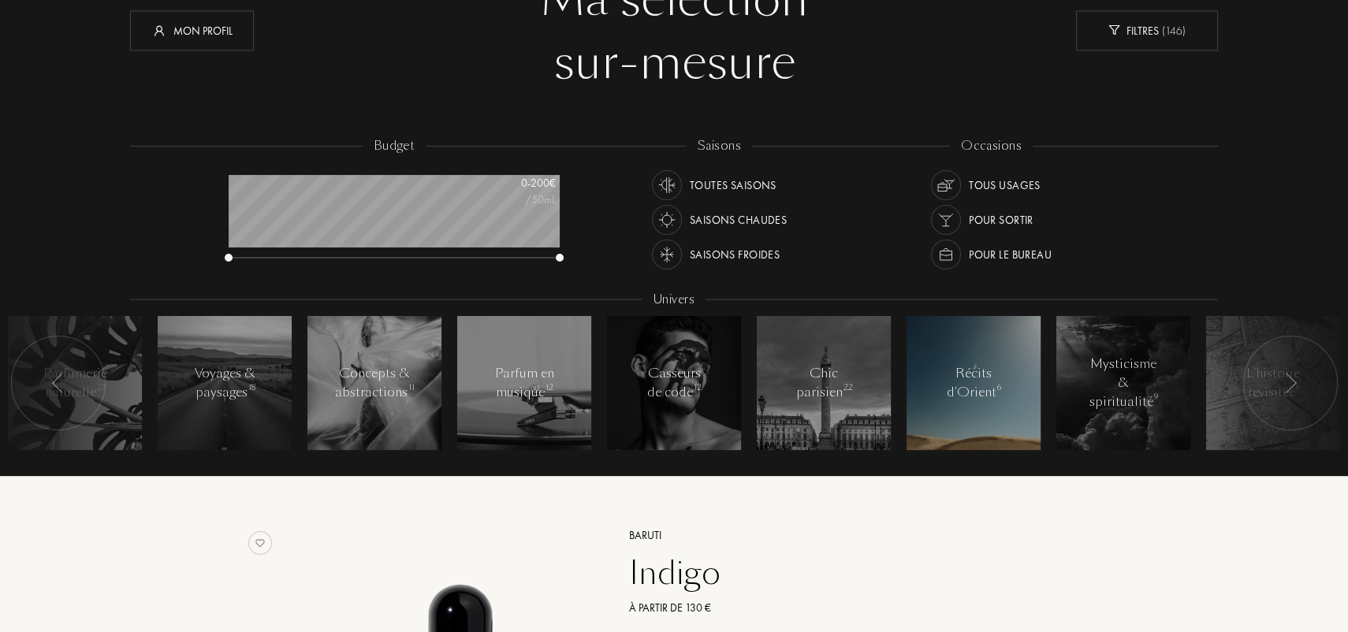
click at [1023, 407] on div at bounding box center [973, 383] width 134 height 134
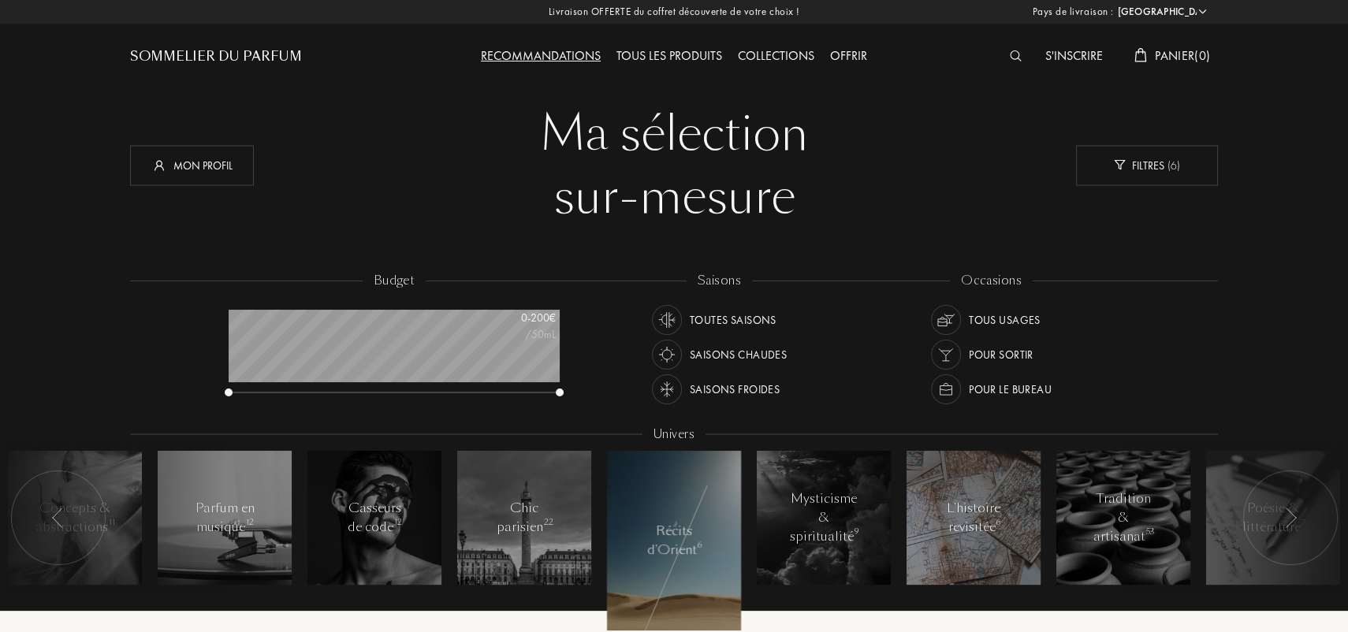
drag, startPoint x: 1073, startPoint y: 444, endPoint x: 1030, endPoint y: 121, distance: 325.9
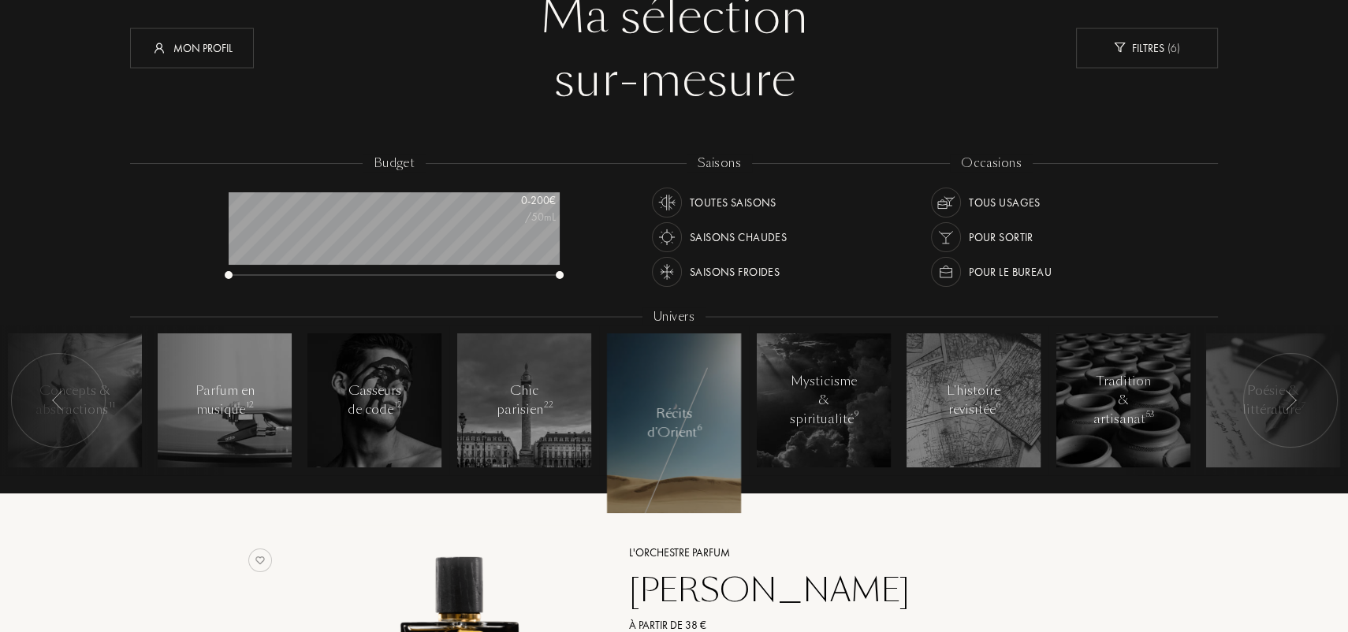
scroll to position [236, 0]
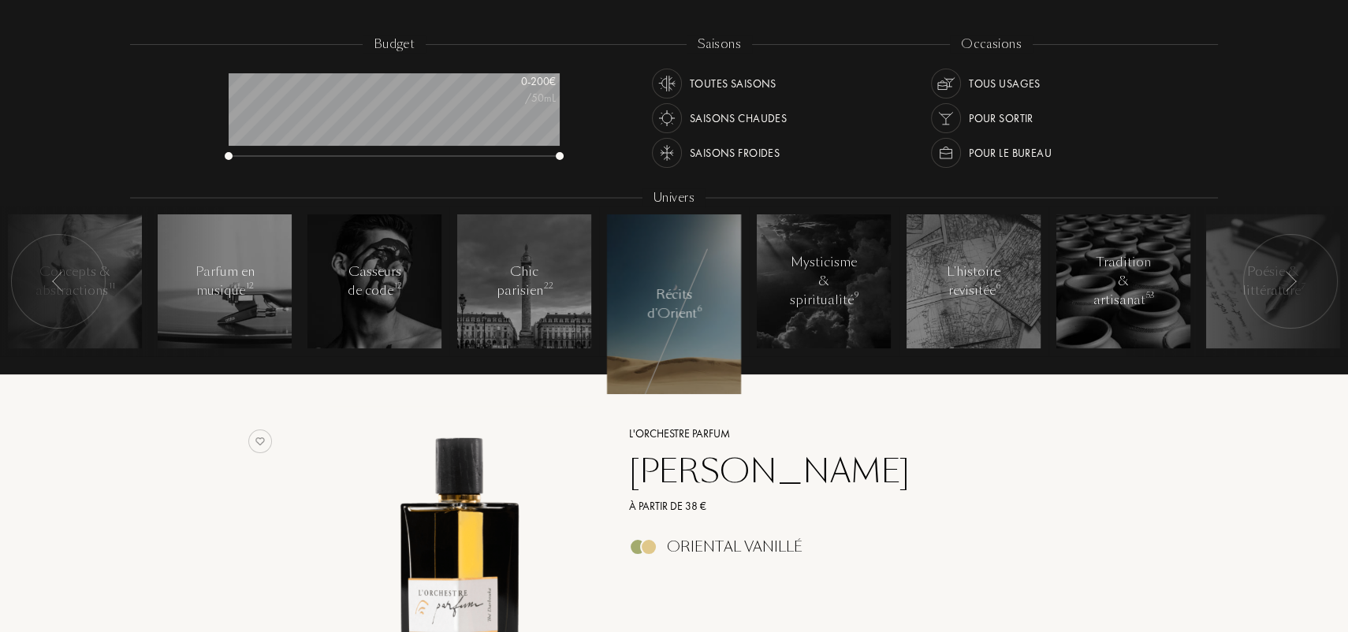
click at [1299, 266] on div at bounding box center [1290, 281] width 95 height 95
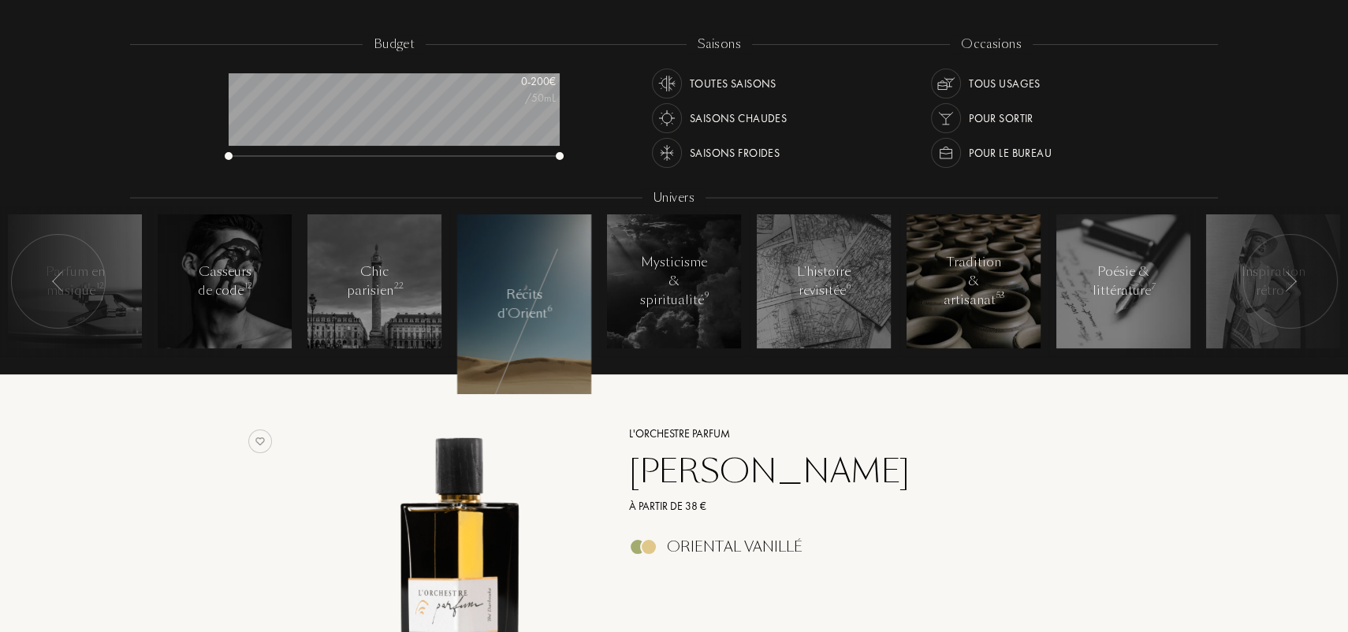
click at [1022, 296] on div at bounding box center [973, 281] width 134 height 134
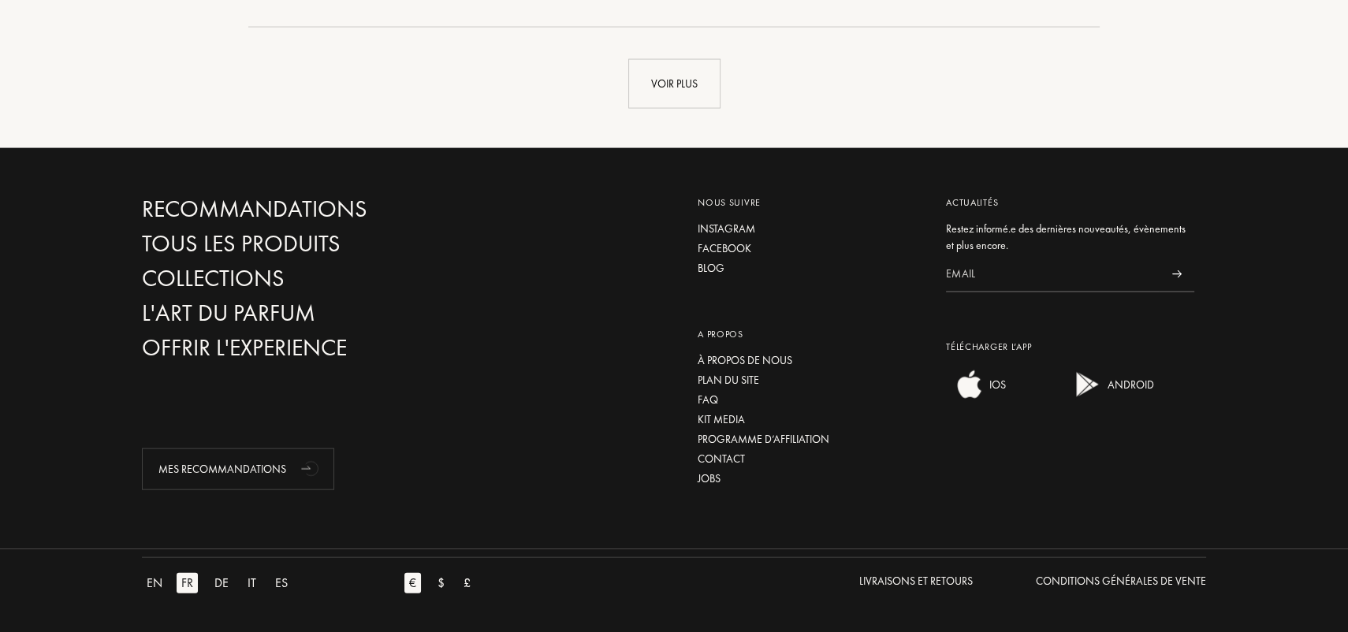
drag, startPoint x: 1041, startPoint y: 174, endPoint x: 1017, endPoint y: 417, distance: 243.9
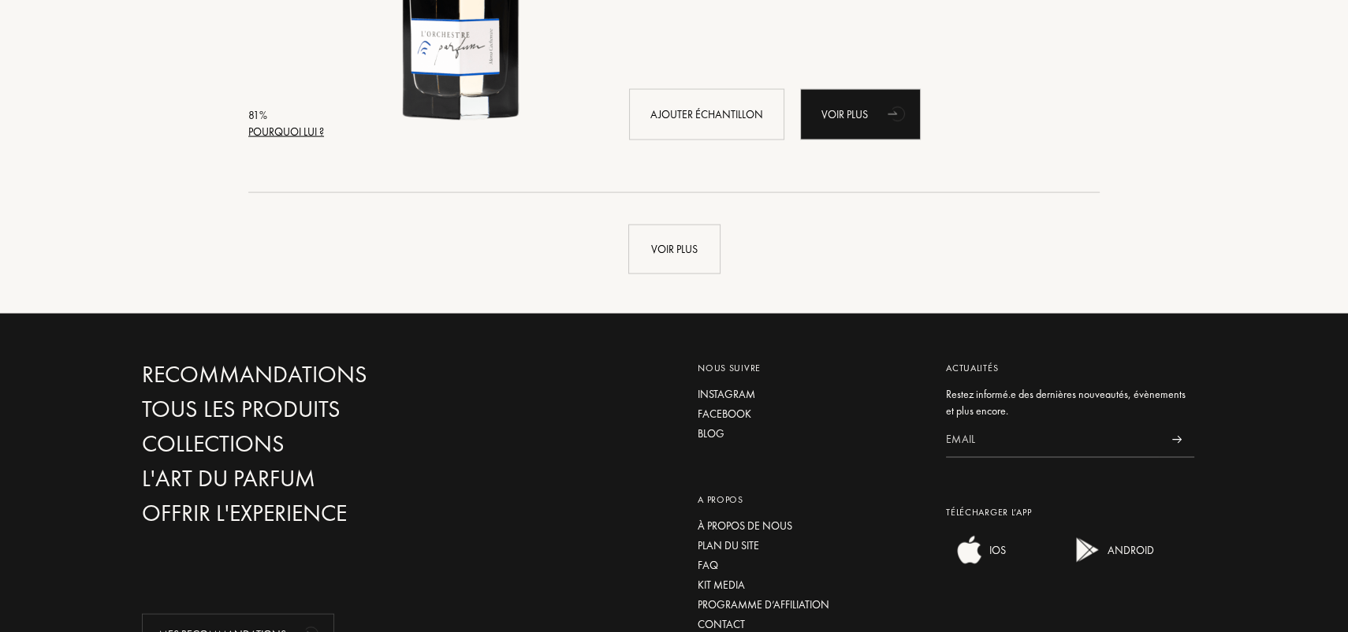
scroll to position [3952, 0]
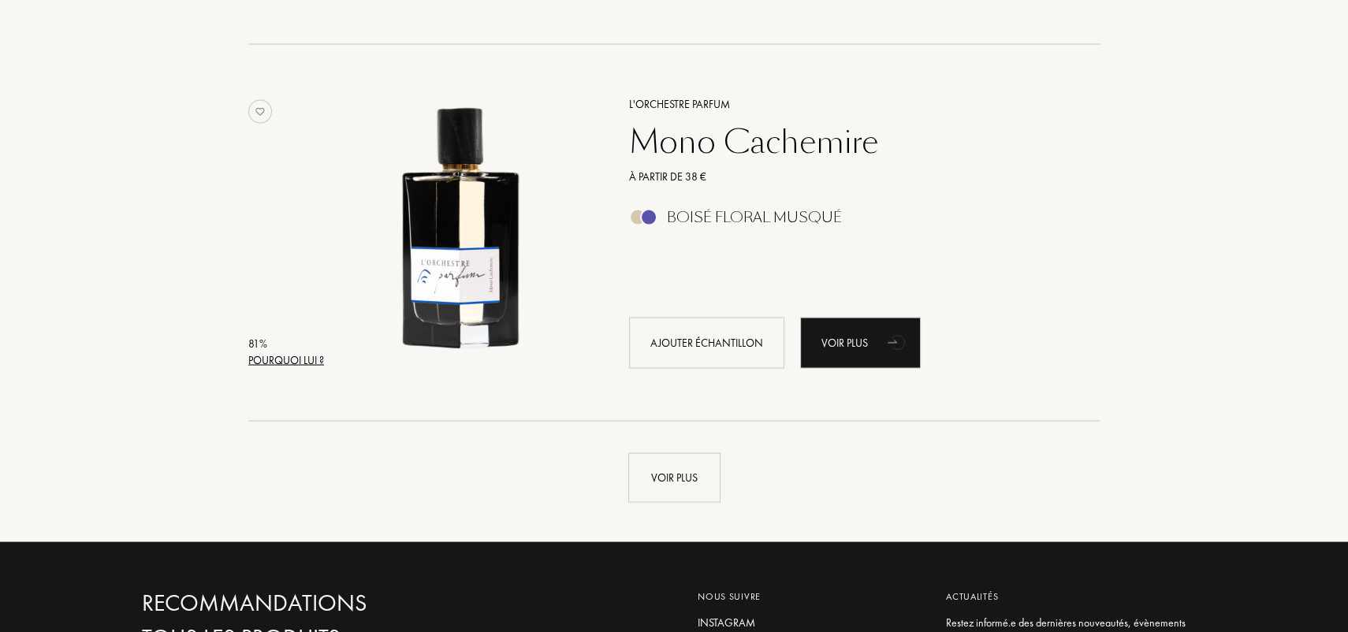
click at [671, 412] on div "81 % Pourquoi lui ? L'Orchestre Parfum Mono Cachemire À partir de 38 € Boisé Fl…" at bounding box center [673, 248] width 851 height 345
click at [675, 484] on div "Voir plus" at bounding box center [674, 478] width 92 height 50
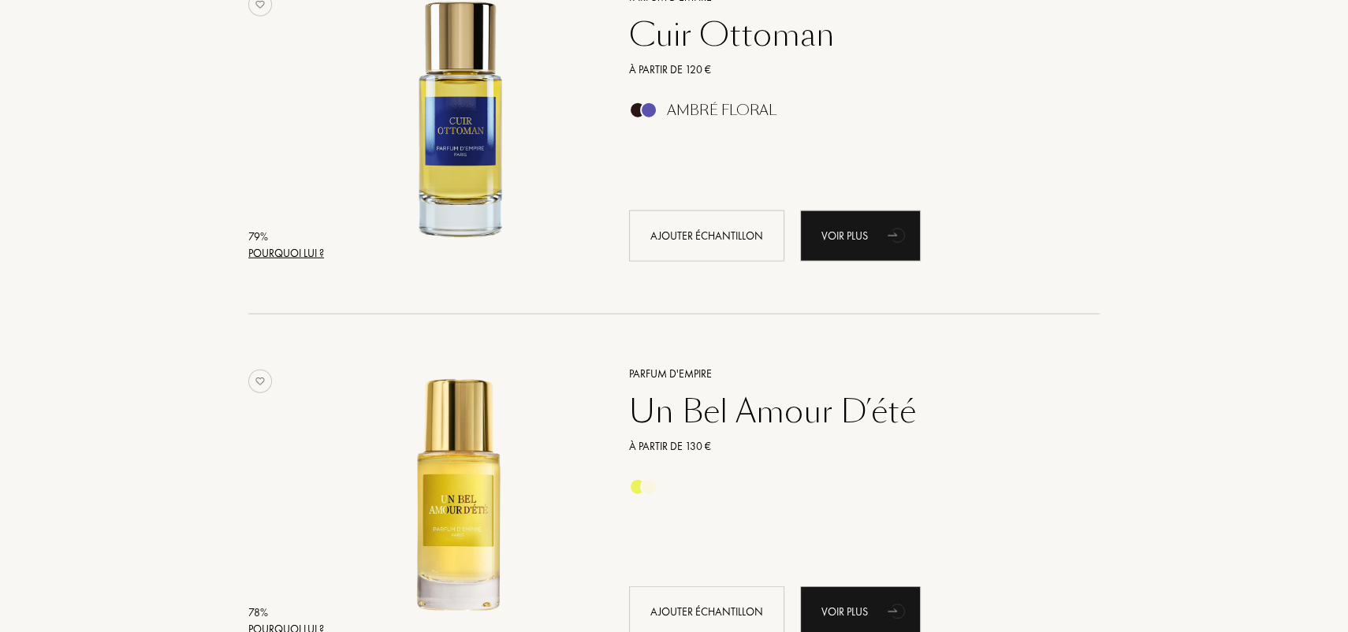
drag, startPoint x: 1088, startPoint y: 214, endPoint x: 1050, endPoint y: 334, distance: 125.6
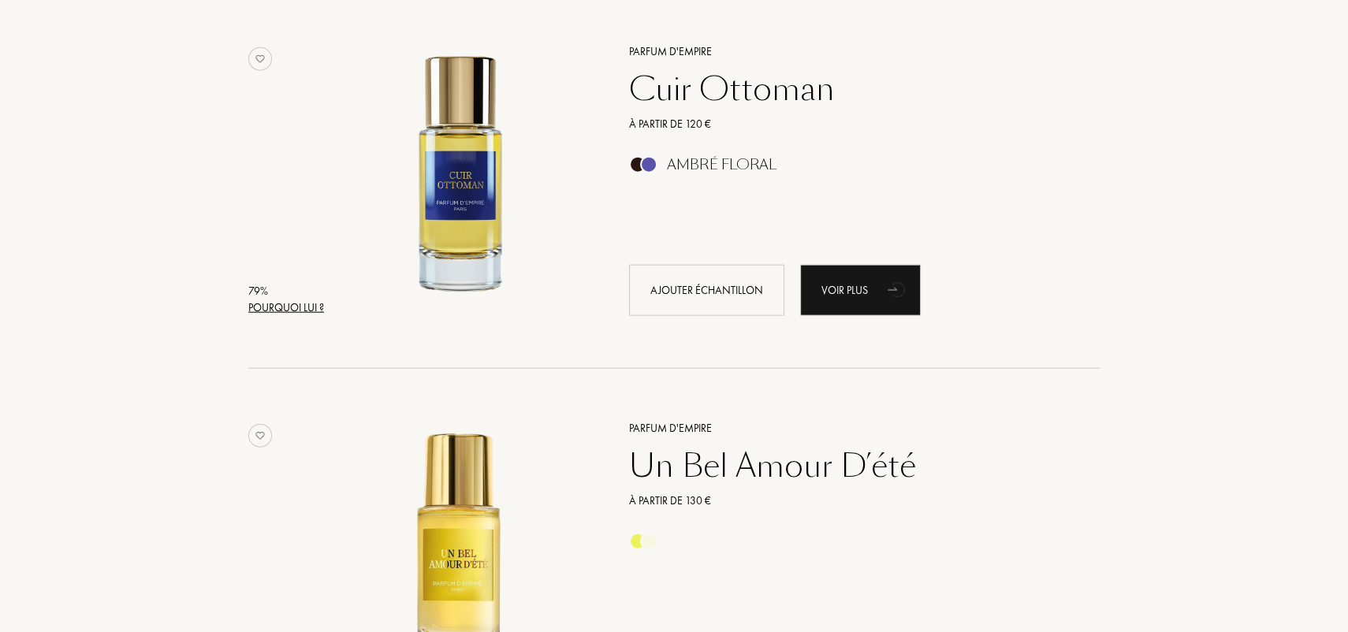
scroll to position [4658, 0]
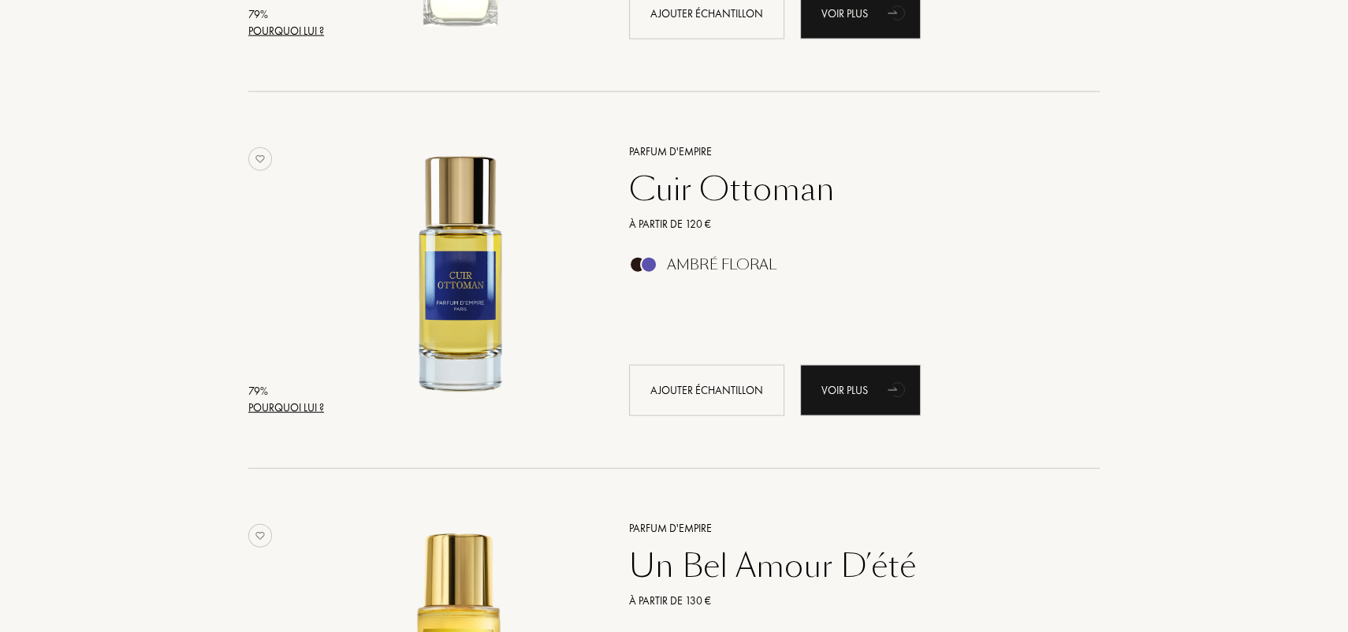
drag, startPoint x: 1049, startPoint y: 245, endPoint x: 1041, endPoint y: 189, distance: 56.5
drag, startPoint x: 1038, startPoint y: 192, endPoint x: 1032, endPoint y: 244, distance: 53.2
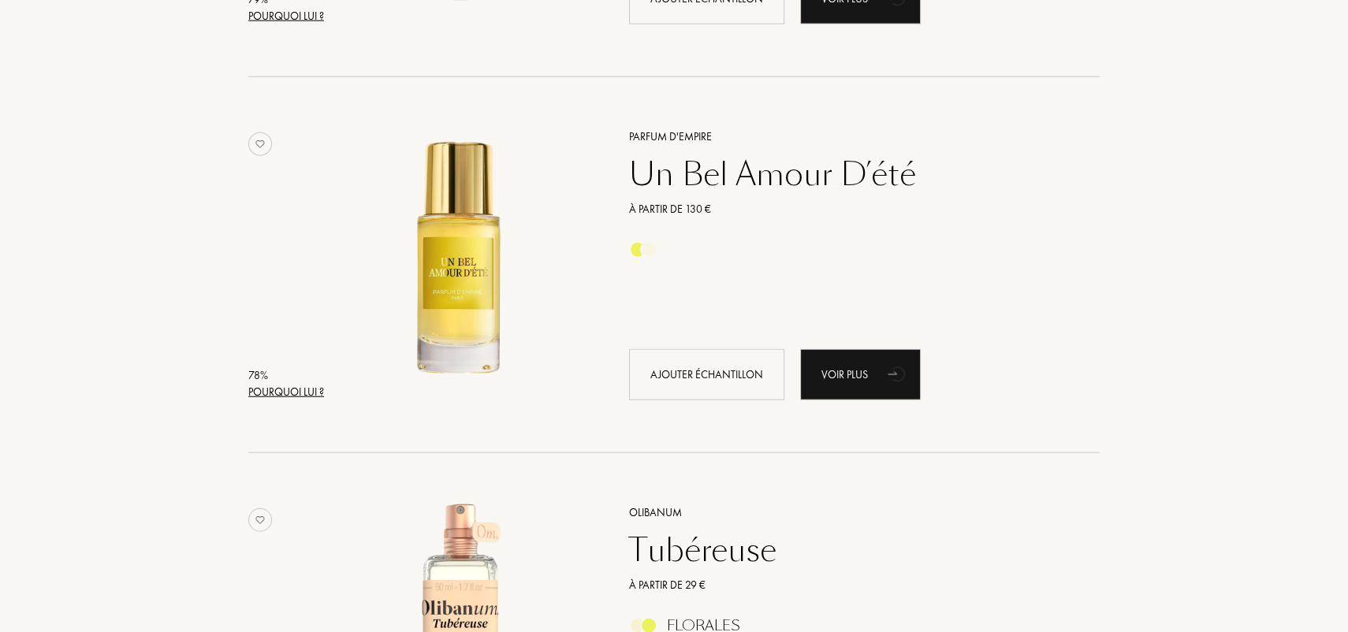
scroll to position [5052, 0]
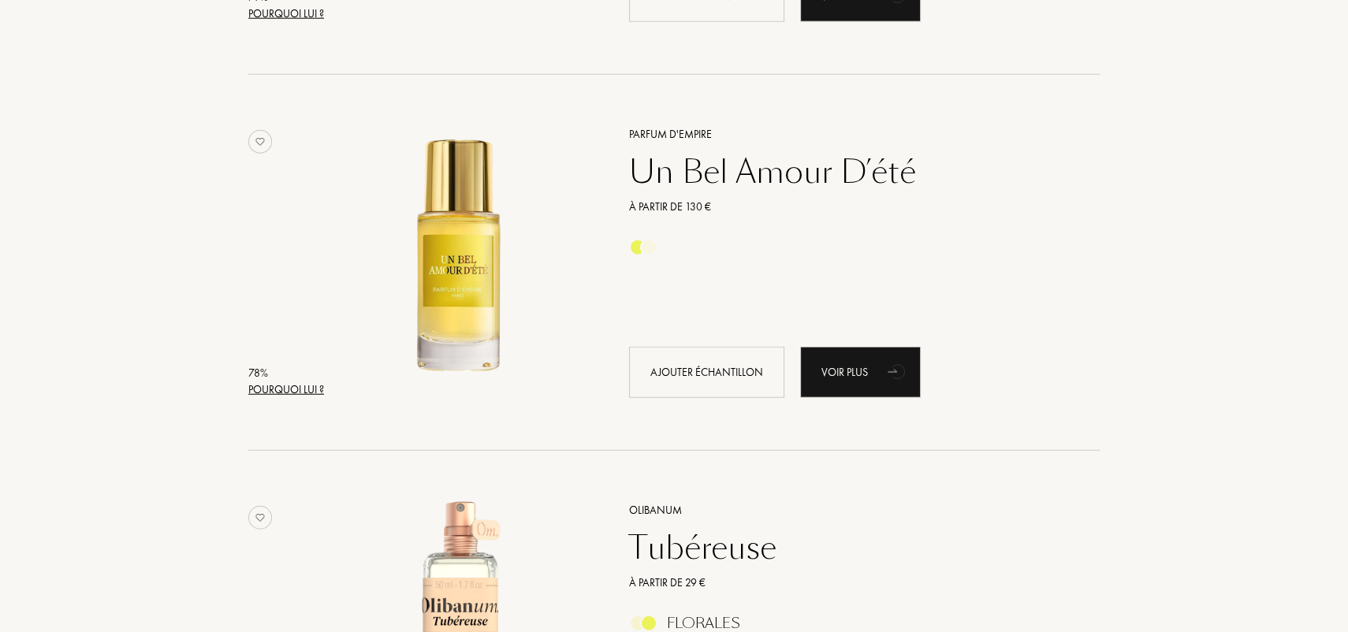
drag, startPoint x: 1011, startPoint y: 276, endPoint x: 1006, endPoint y: 379, distance: 103.4
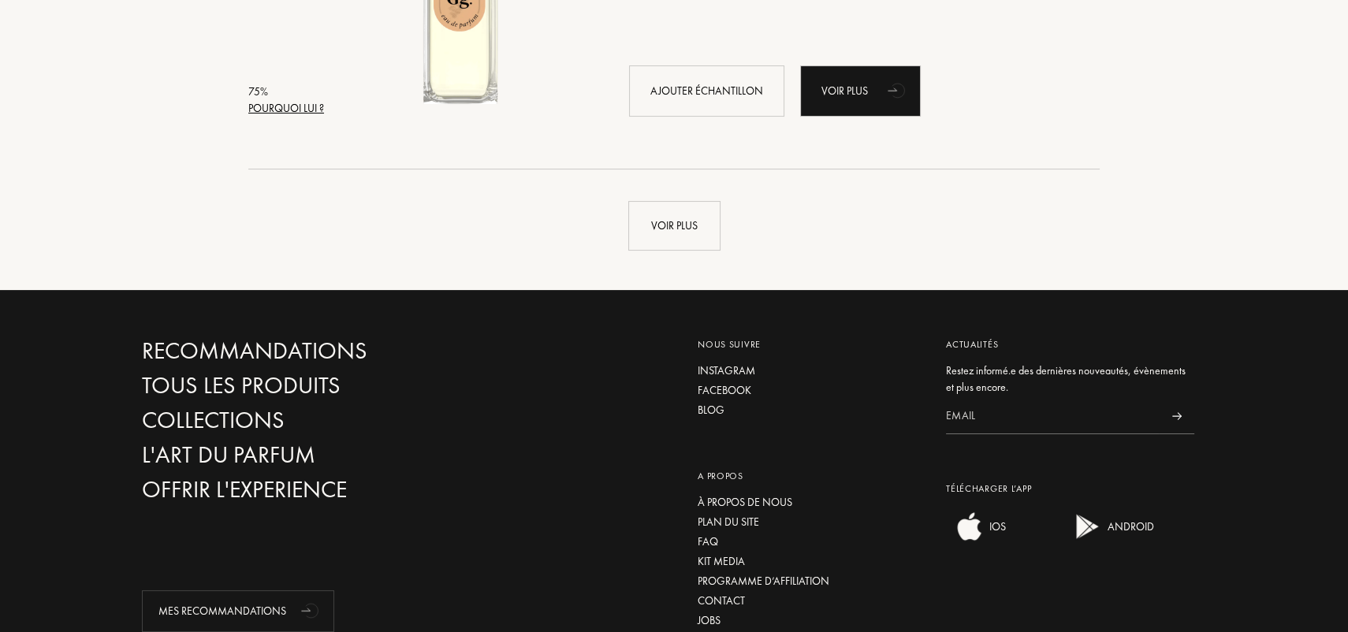
scroll to position [7810, 0]
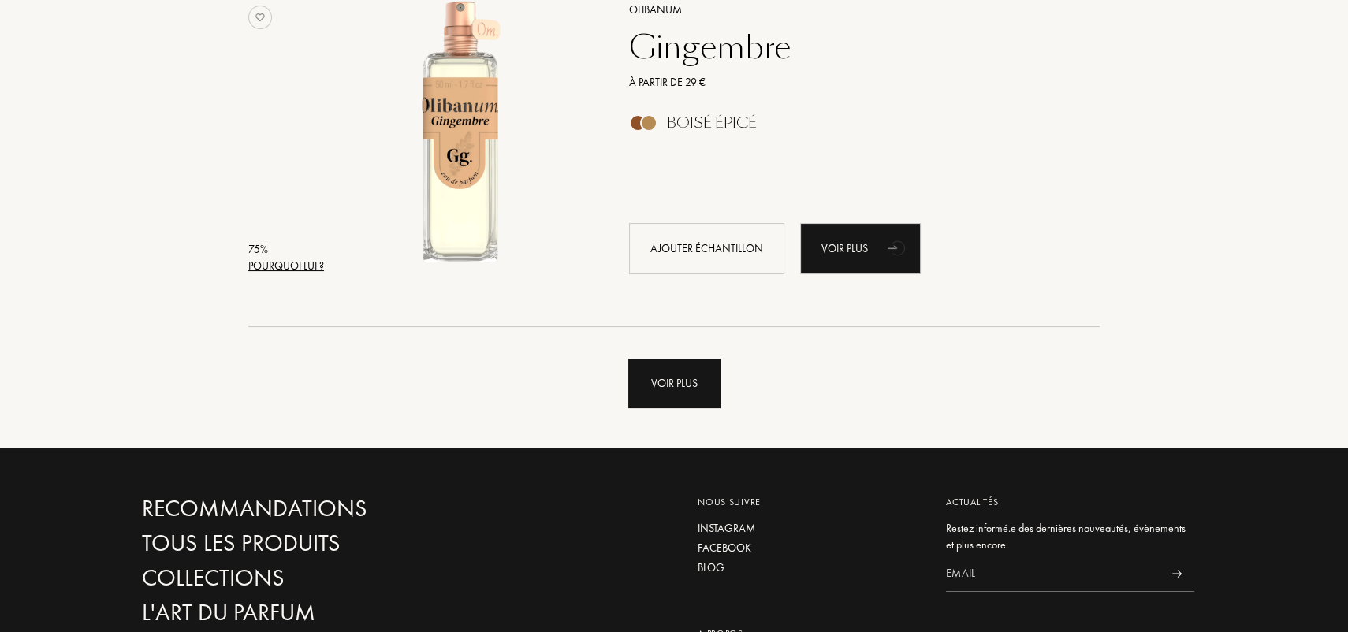
click at [675, 384] on div "Voir plus" at bounding box center [674, 384] width 92 height 50
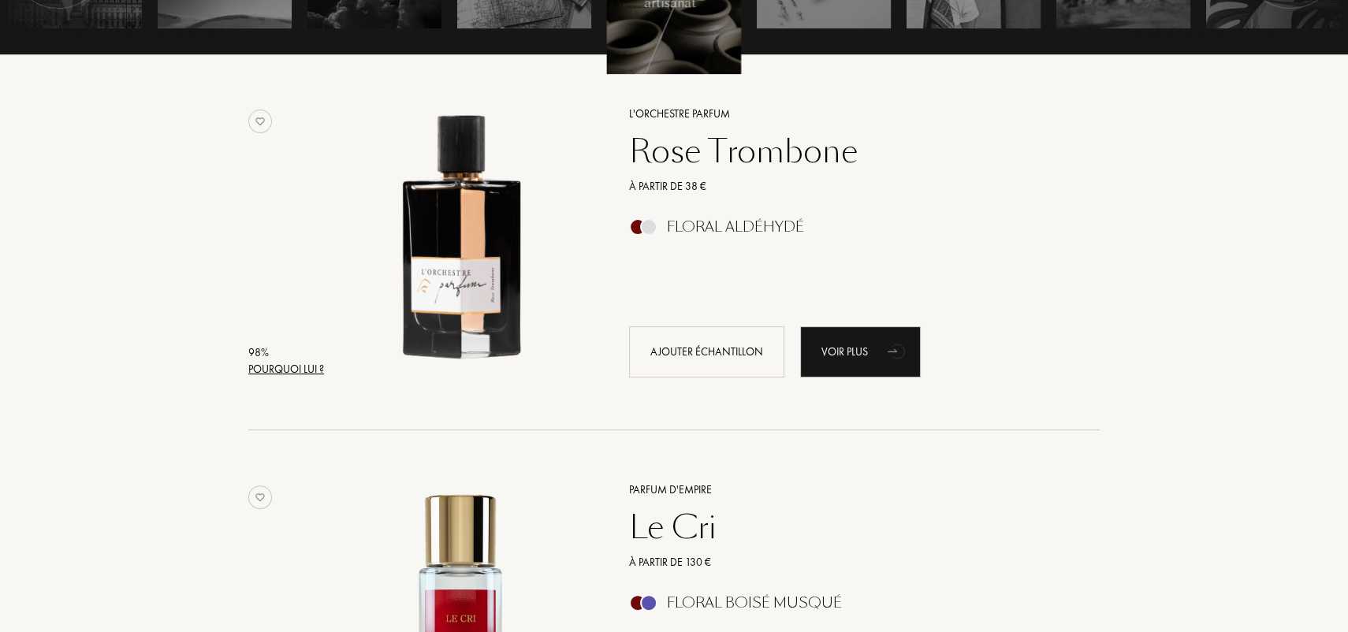
scroll to position [0, 0]
